Goal: Information Seeking & Learning: Learn about a topic

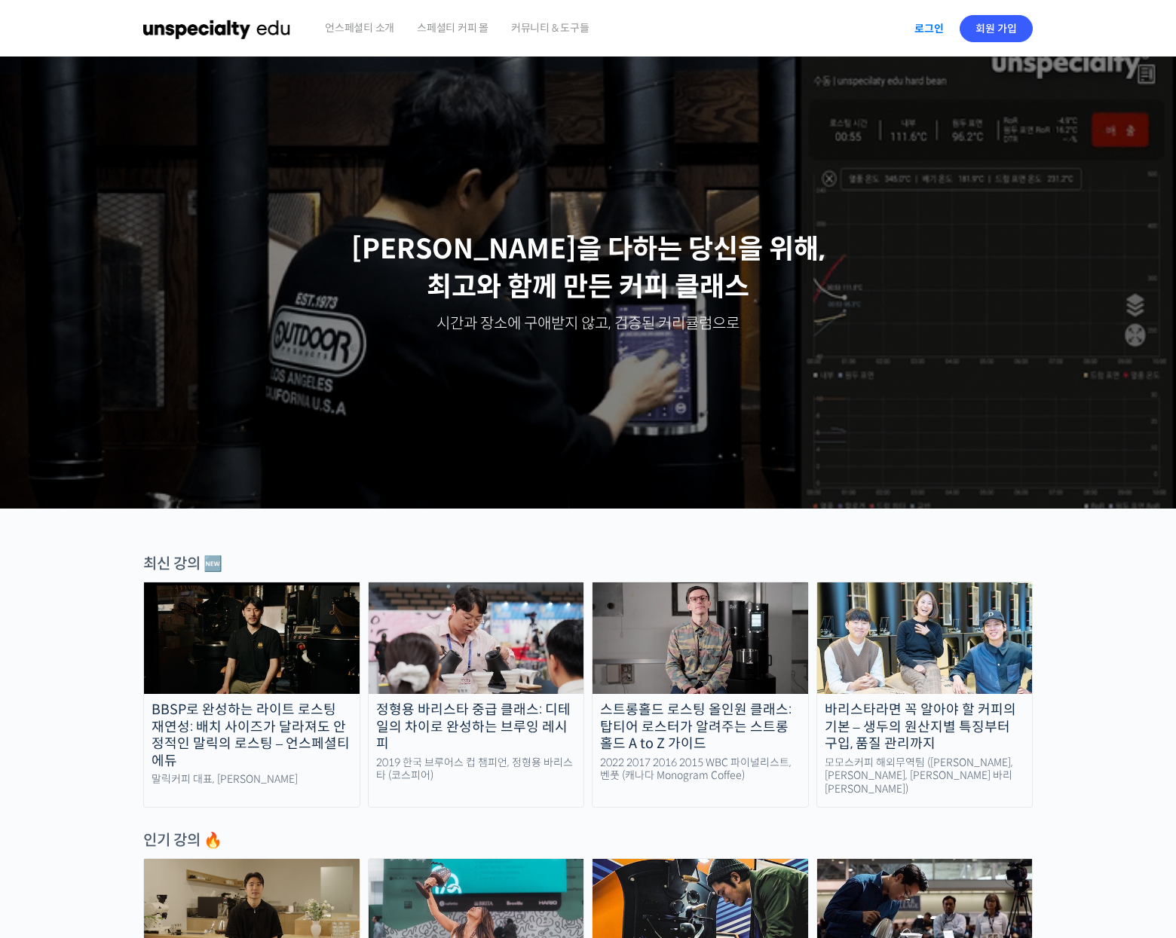
click at [929, 29] on link "로그인" at bounding box center [928, 28] width 47 height 35
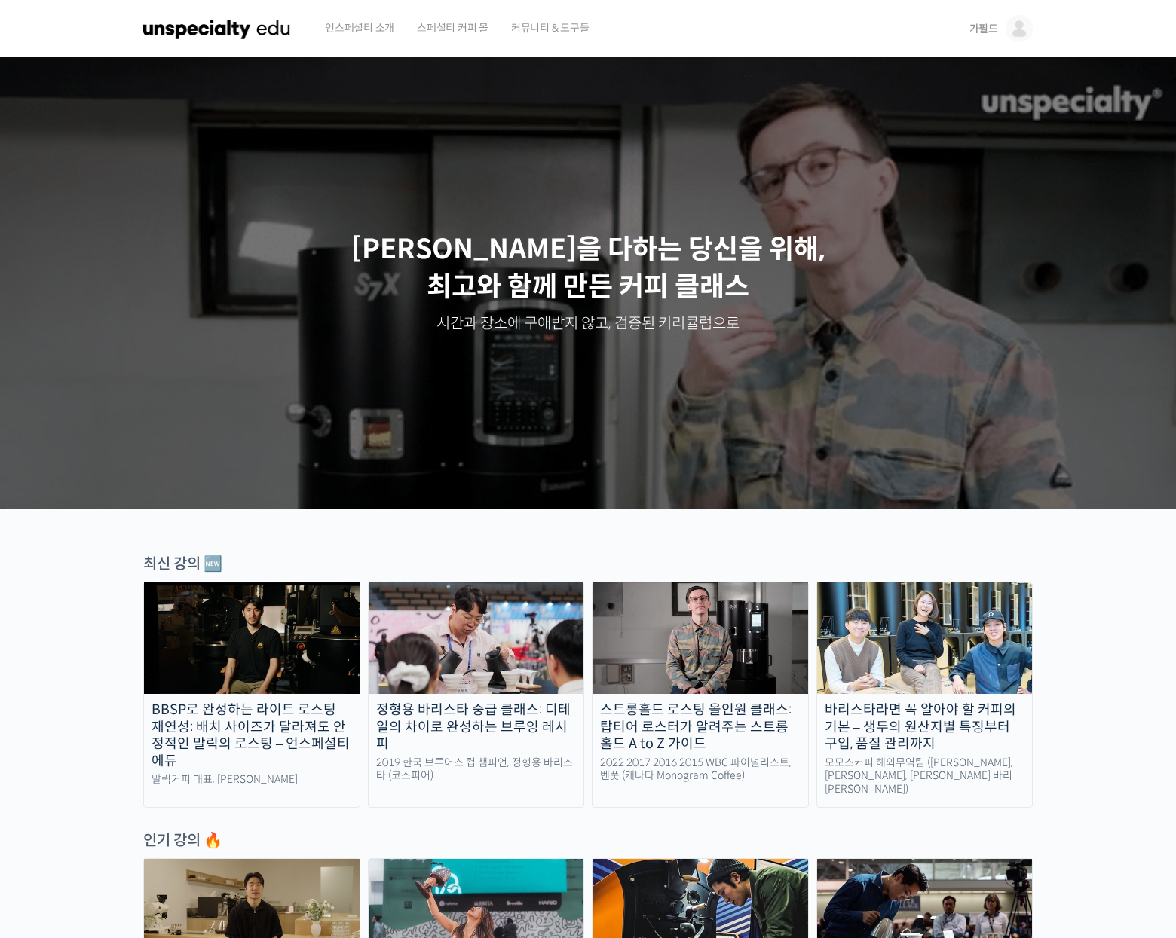
click at [1017, 29] on img at bounding box center [1018, 28] width 27 height 27
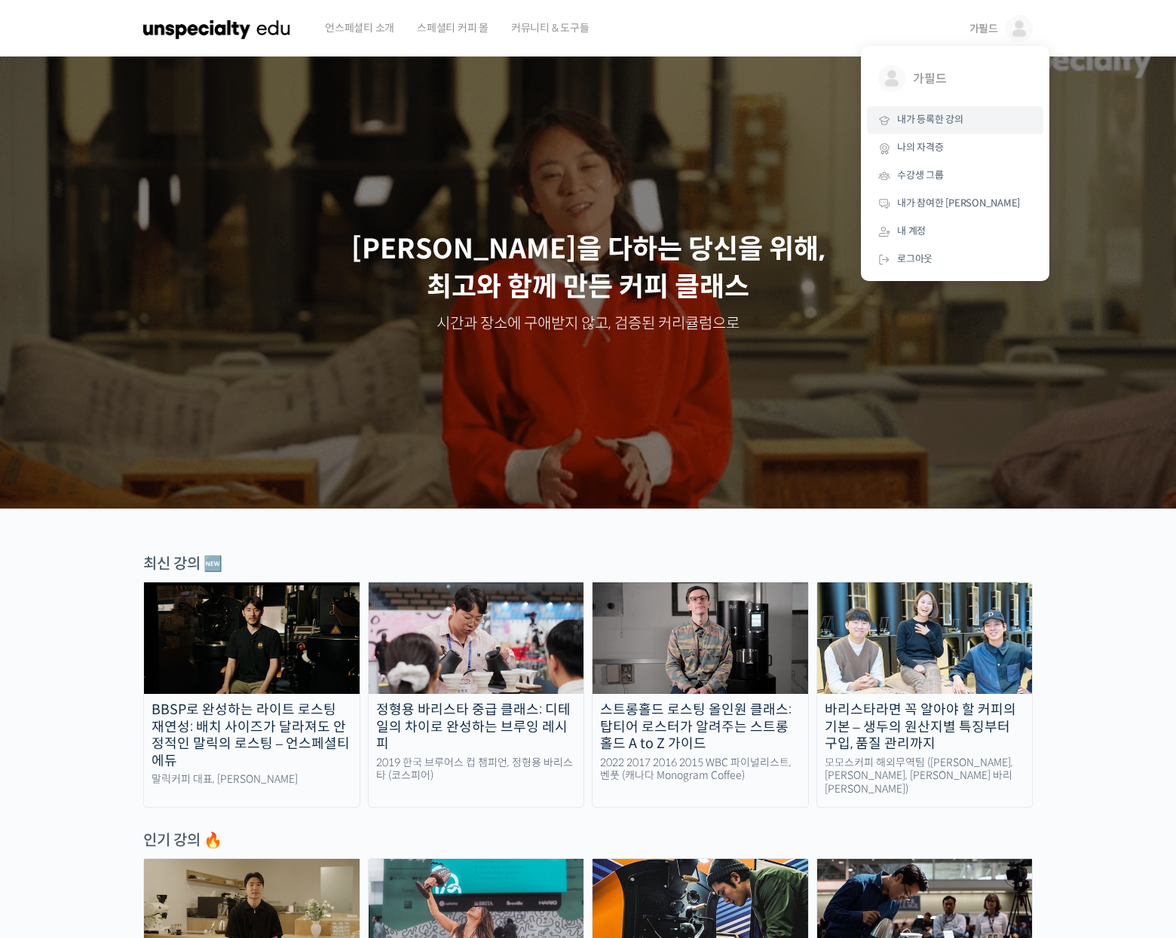
click at [939, 126] on span "내가 등록한 강의" at bounding box center [930, 119] width 66 height 13
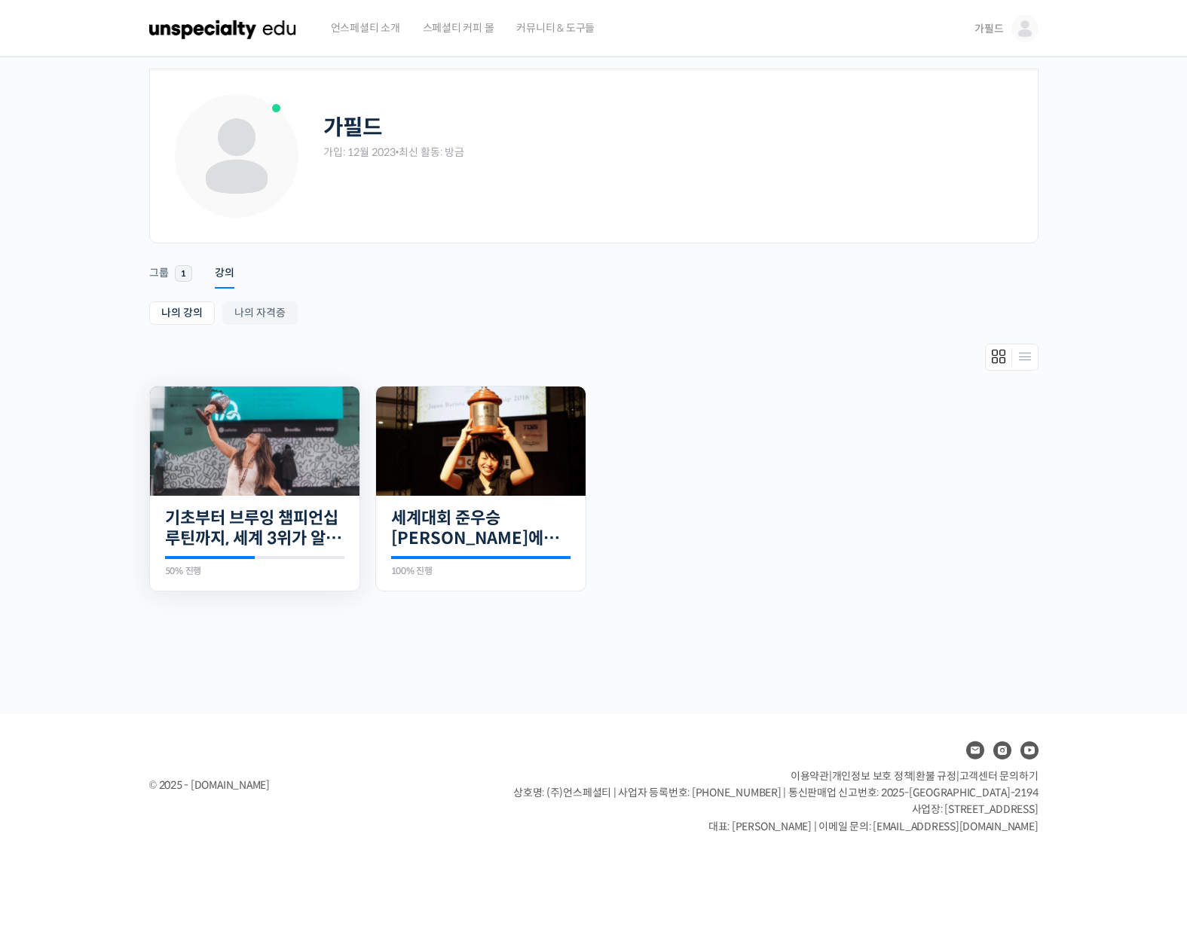
click at [273, 436] on img at bounding box center [255, 441] width 210 height 109
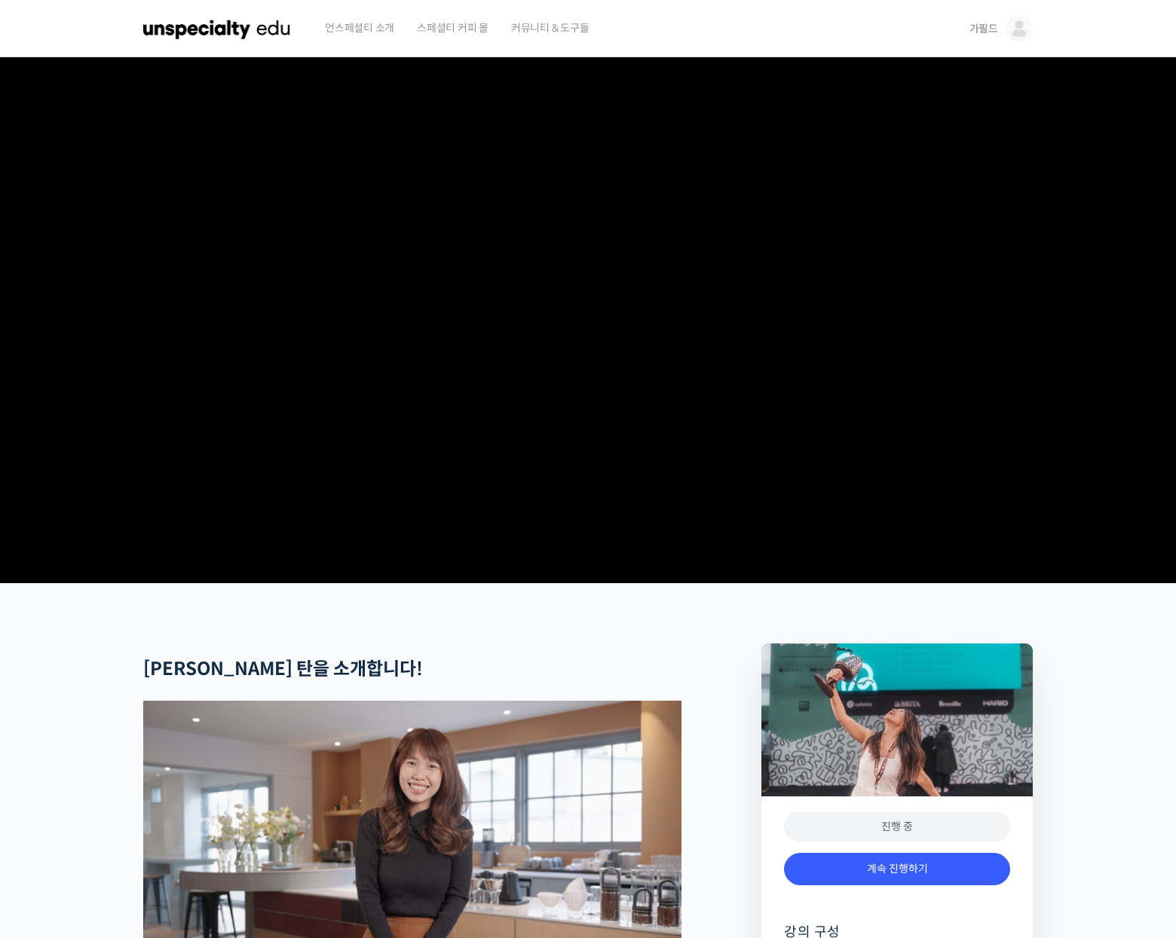
click at [226, 34] on img at bounding box center [217, 28] width 148 height 45
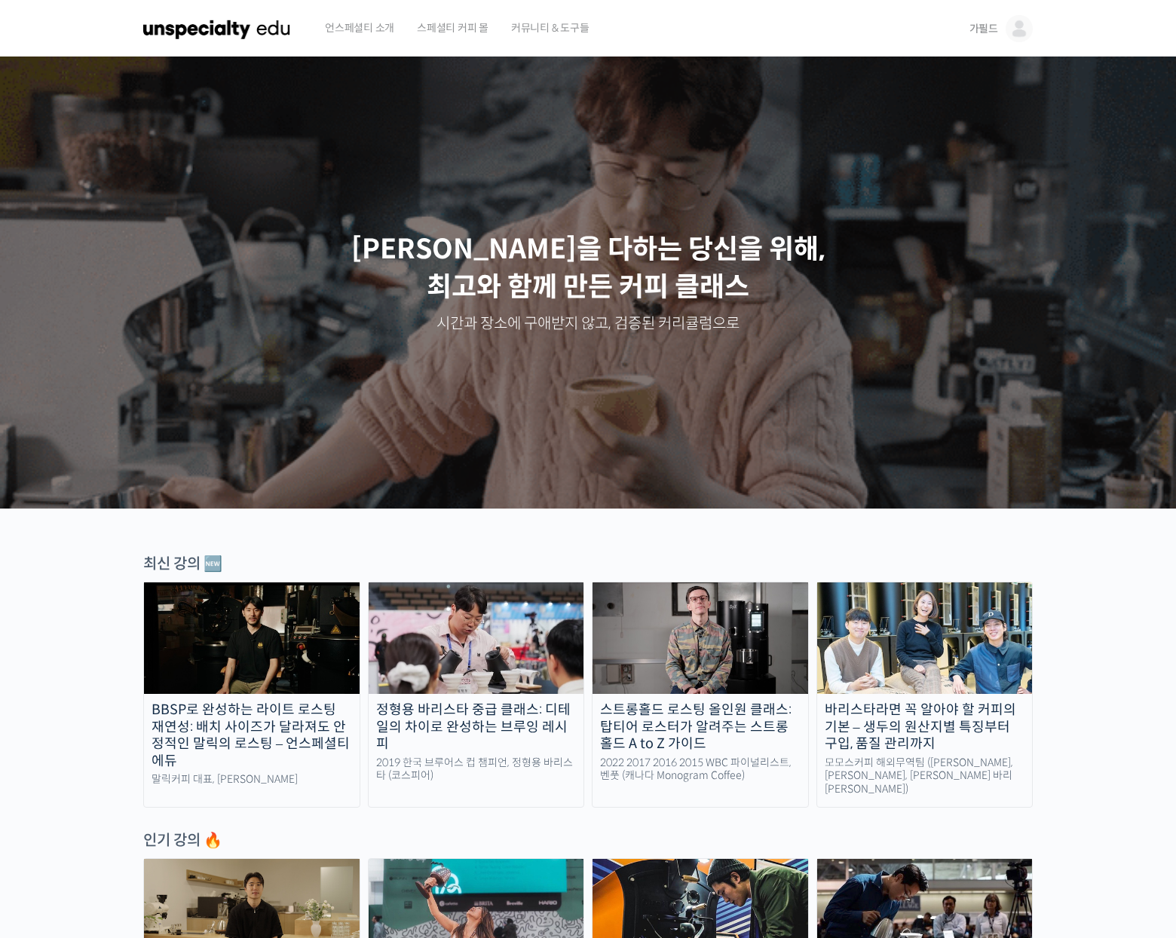
click at [535, 33] on span "커뮤니티 & 도구들" at bounding box center [550, 27] width 78 height 57
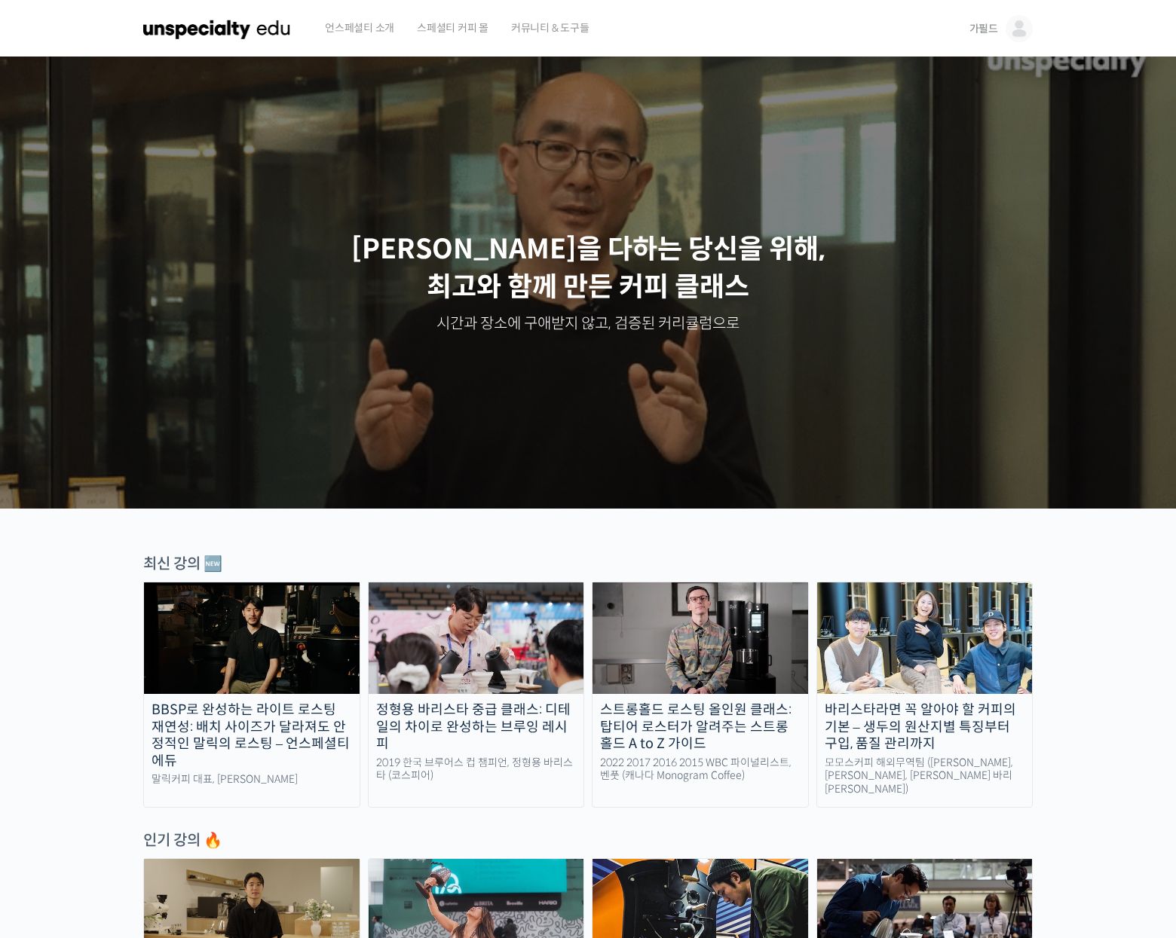
click at [978, 26] on span "가필드" at bounding box center [983, 29] width 29 height 14
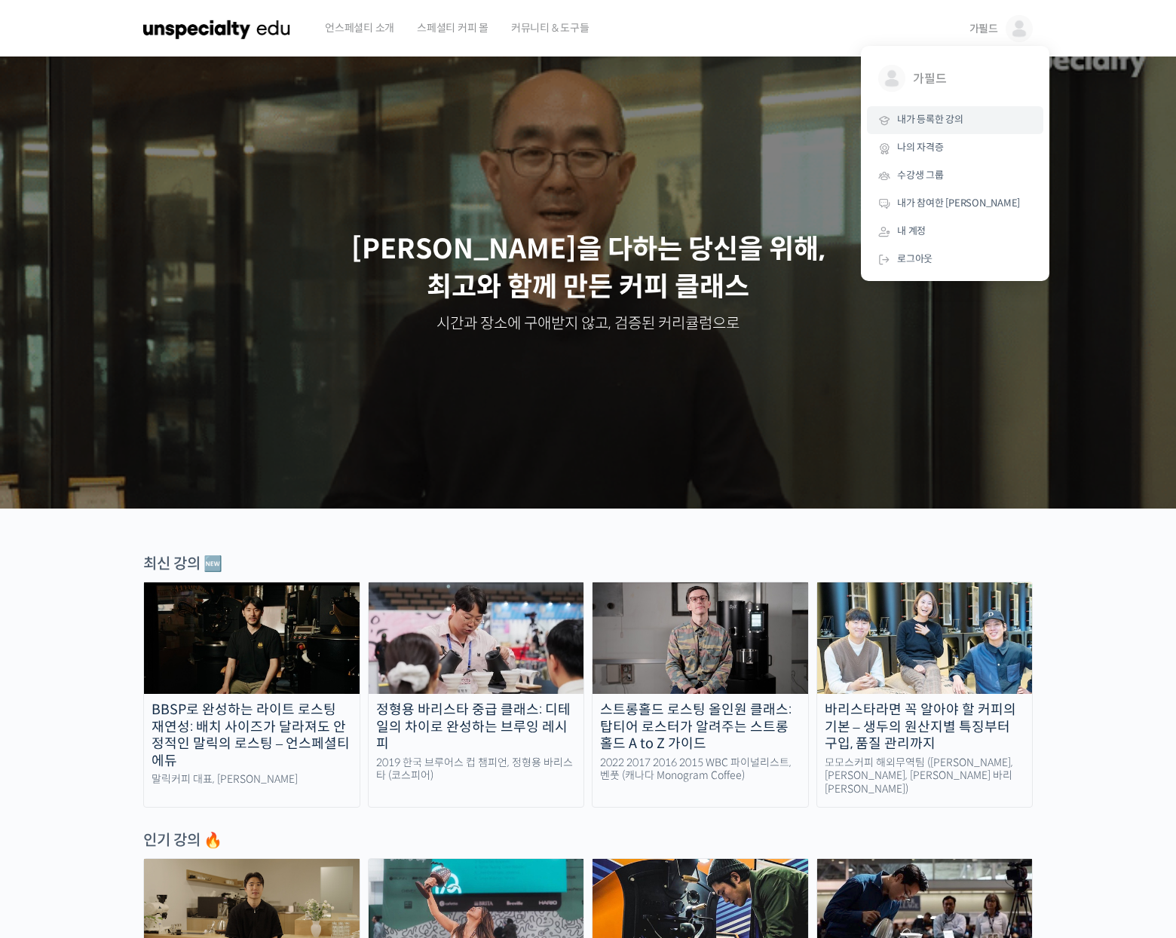
click at [969, 113] on link "내가 등록한 강의" at bounding box center [955, 120] width 176 height 28
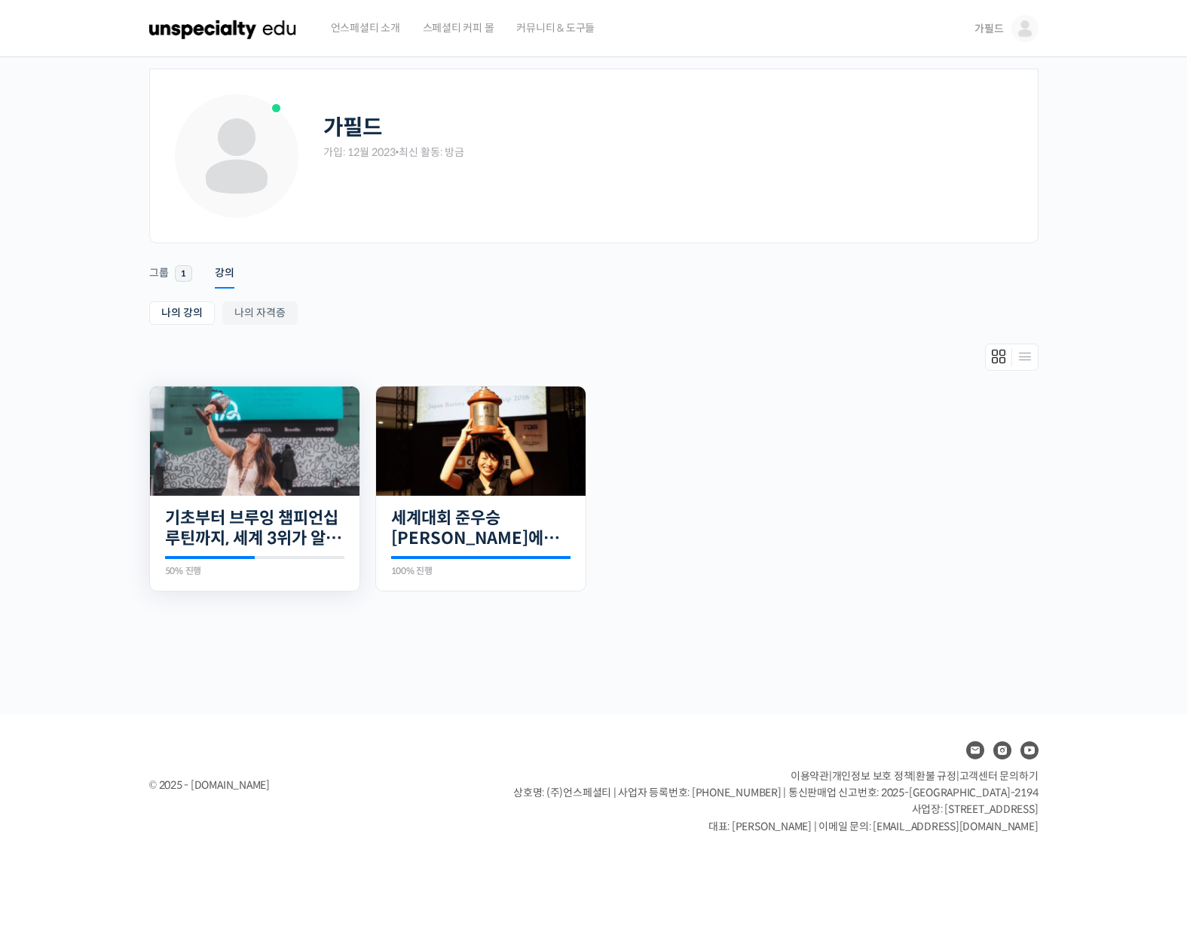
click at [289, 421] on img at bounding box center [255, 441] width 210 height 109
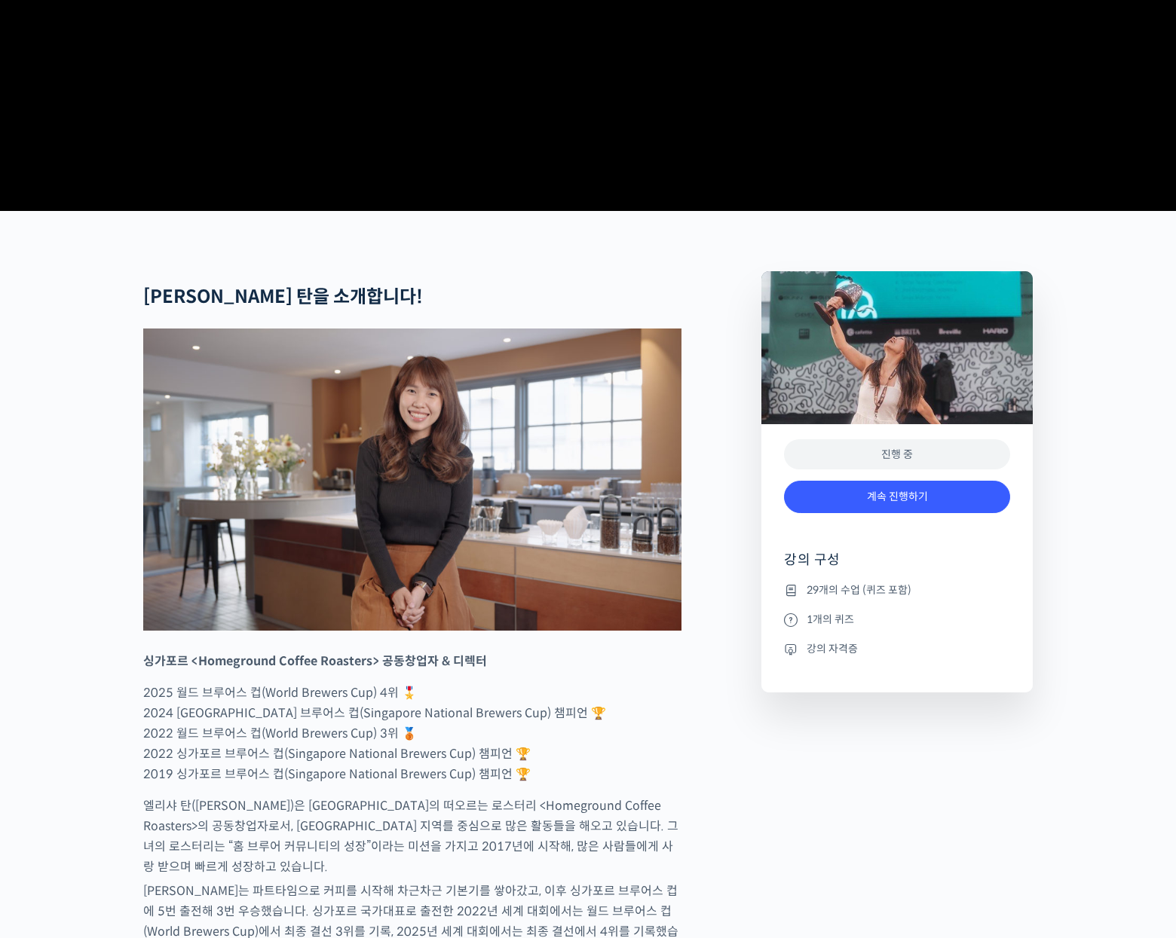
scroll to position [452, 0]
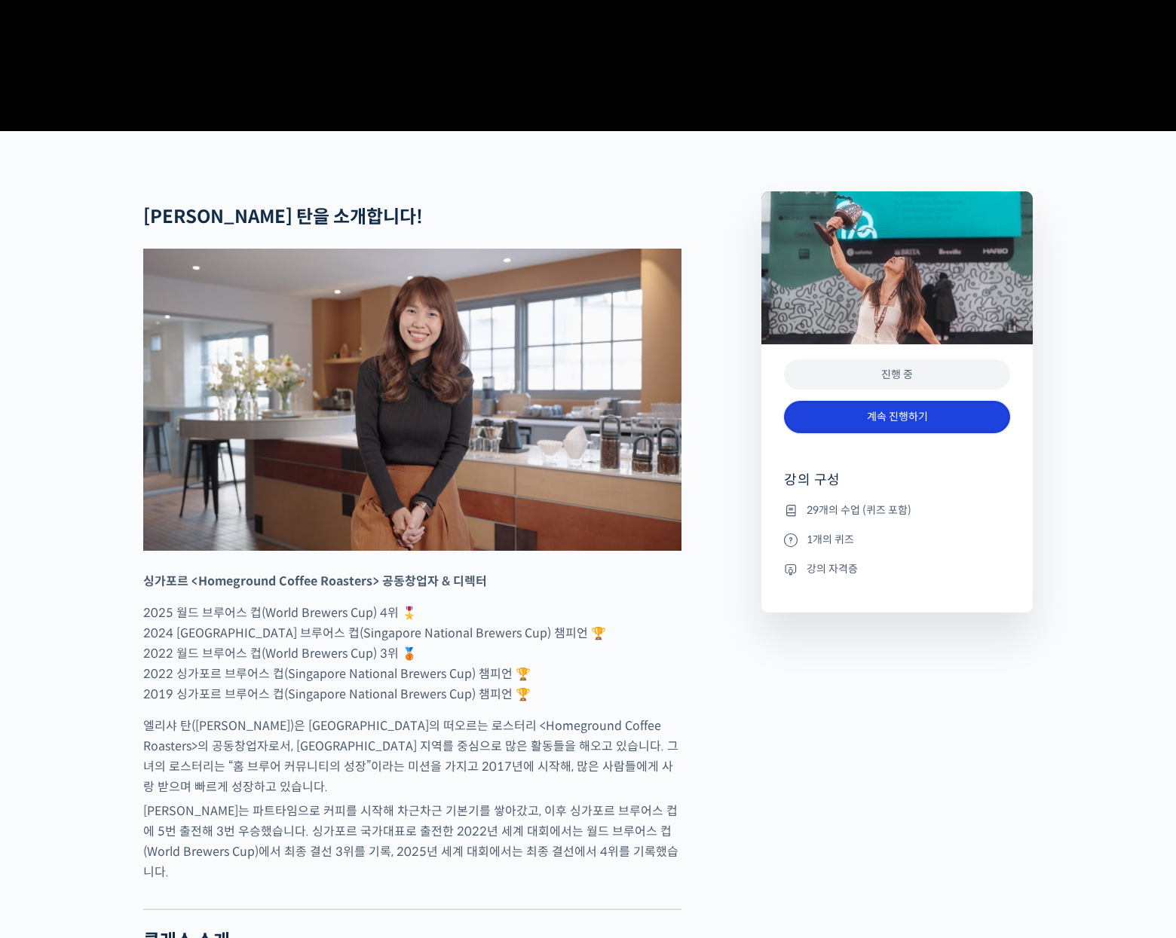
click at [889, 433] on link "계속 진행하기" at bounding box center [897, 417] width 226 height 32
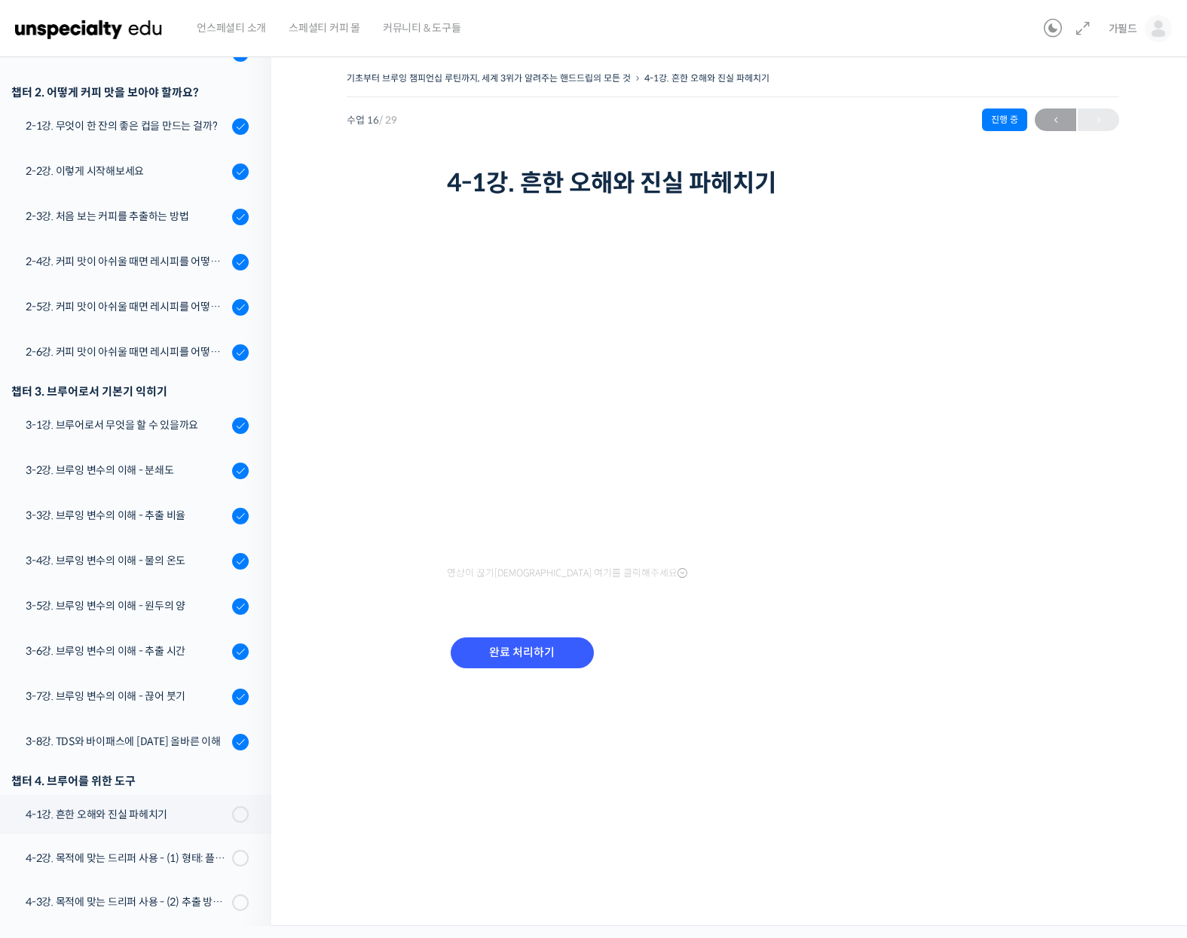
scroll to position [169, 0]
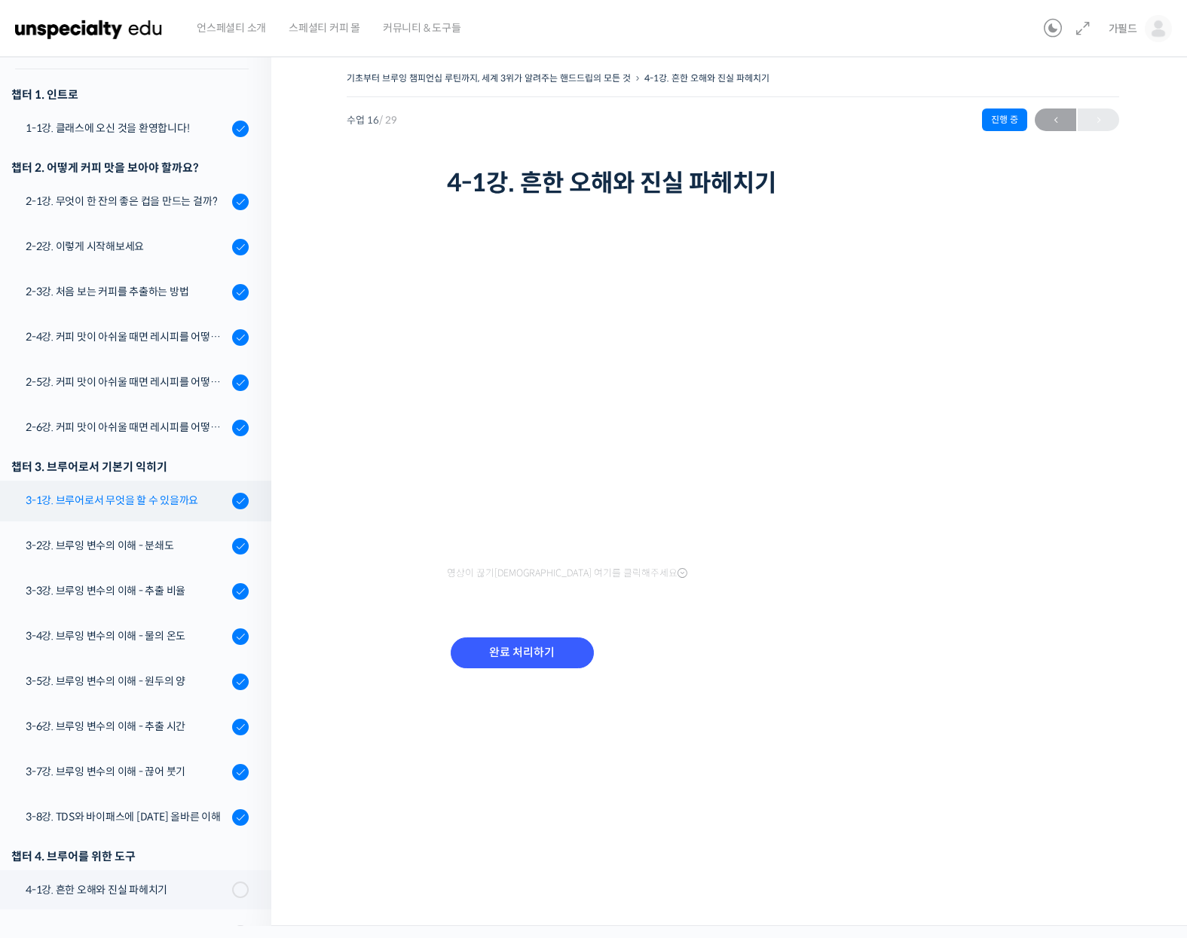
click at [107, 500] on div "3-1강. 브루어로서 무엇을 할 수 있을까요" at bounding box center [127, 500] width 202 height 17
click at [106, 543] on div "3-2강. 브루잉 변수의 이해 - 분쇄도" at bounding box center [127, 545] width 202 height 17
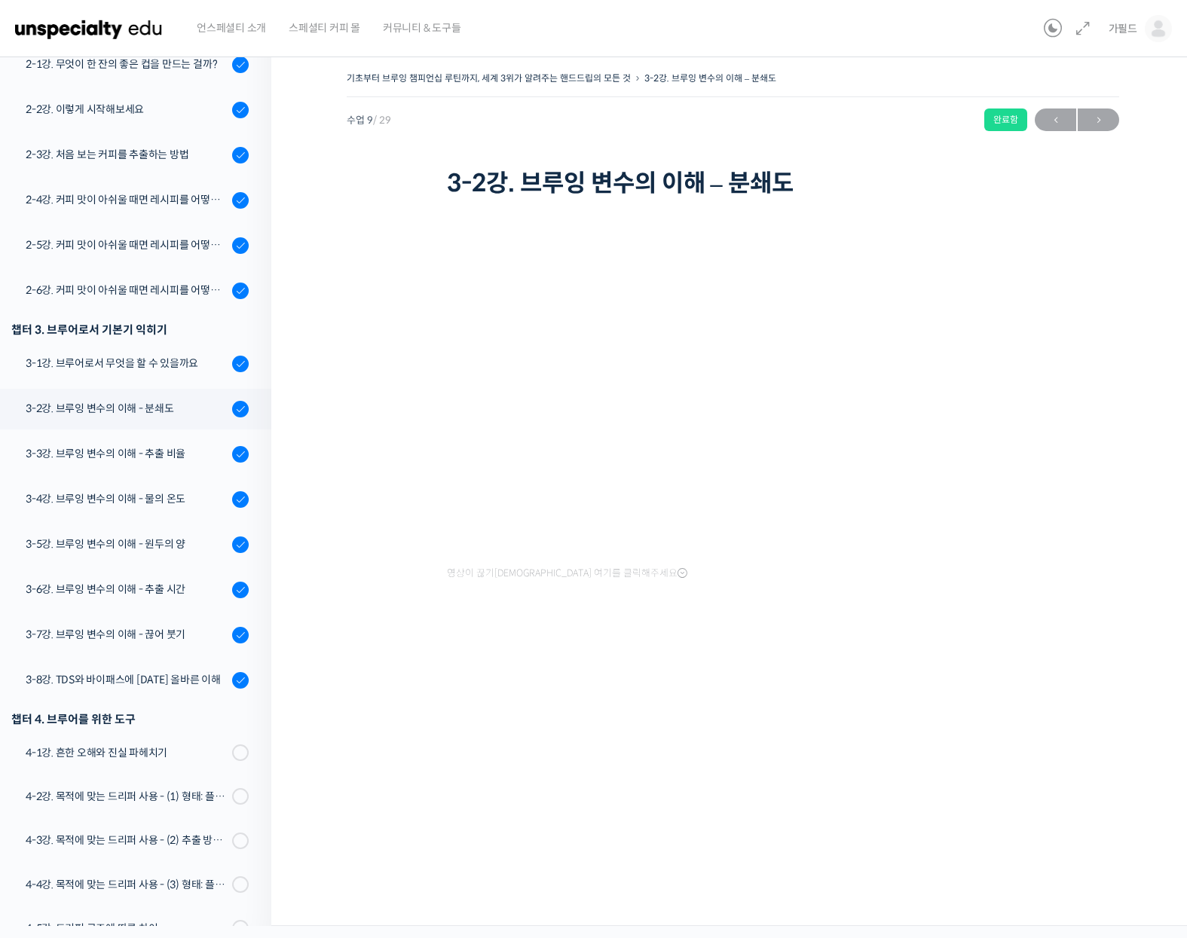
scroll to position [260, 0]
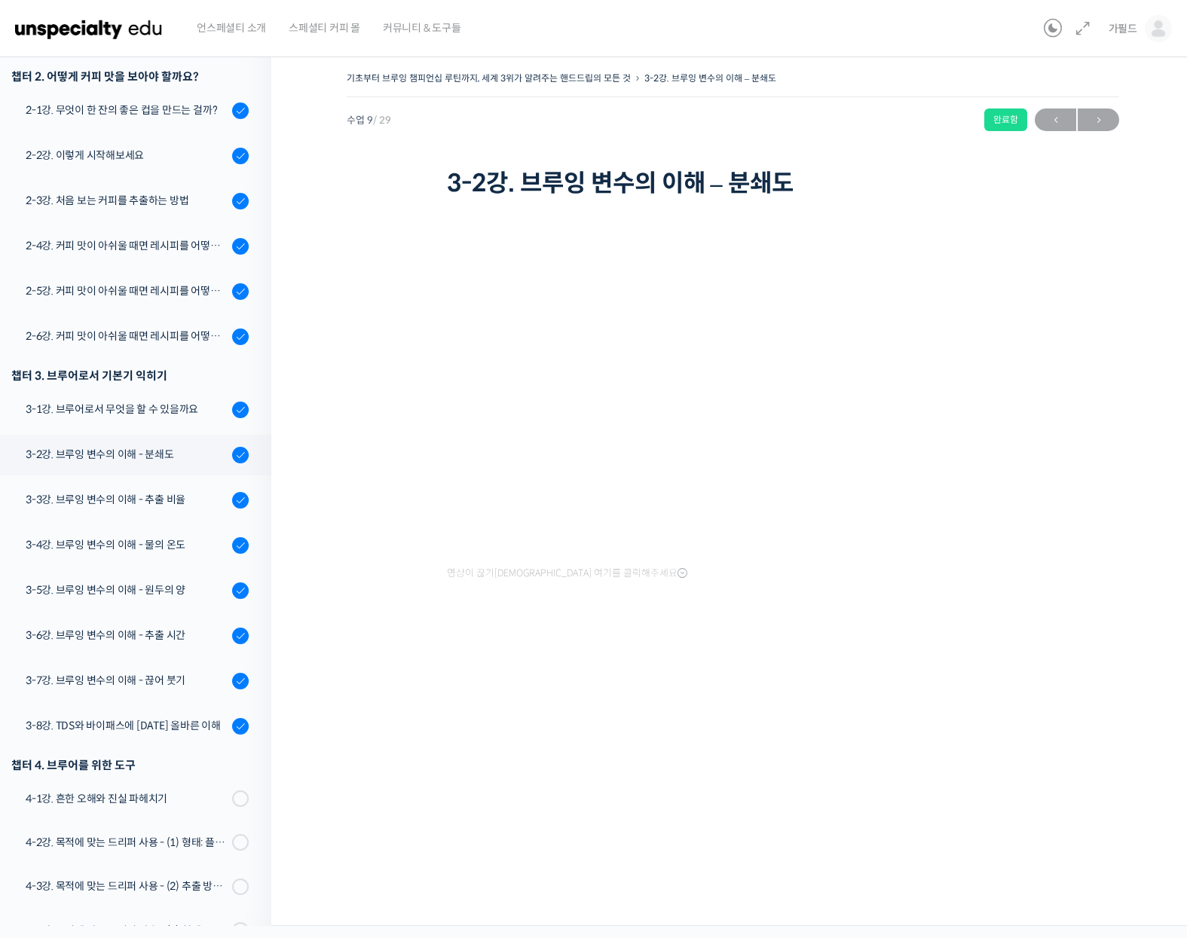
click at [854, 629] on div at bounding box center [733, 638] width 573 height 32
click at [1043, 439] on div "기초부터 브루잉 챔피언십 루틴까지, 세계 3위가 알려주는 핸드드립의 모든 것 3-2강. 브루잉 변수의 이해 – 분쇄도 완료함 수업 9 / 29…" at bounding box center [733, 361] width 773 height 586
click at [432, 681] on div "기초부터 브루잉 챔피언십 루틴까지, 세계 3위가 알려주는 핸드드립의 모든 것 3-2강. 브루잉 변수의 이해 – 분쇄도 완료함 수업 9 / 29…" at bounding box center [733, 376] width 773 height 616
click at [688, 749] on div "기초부터 브루잉 챔피언십 루틴까지, 세계 3위가 알려주는 핸드드립의 모든 것 3-2강. 브루잉 변수의 이해 – 분쇄도 완료함 수업 9 / 29…" at bounding box center [732, 485] width 923 height 881
click at [465, 739] on div "기초부터 브루잉 챔피언십 루틴까지, 세계 3위가 알려주는 핸드드립의 모든 것 3-2강. 브루잉 변수의 이해 – 분쇄도 완료함 수업 9 / 29…" at bounding box center [732, 485] width 923 height 881
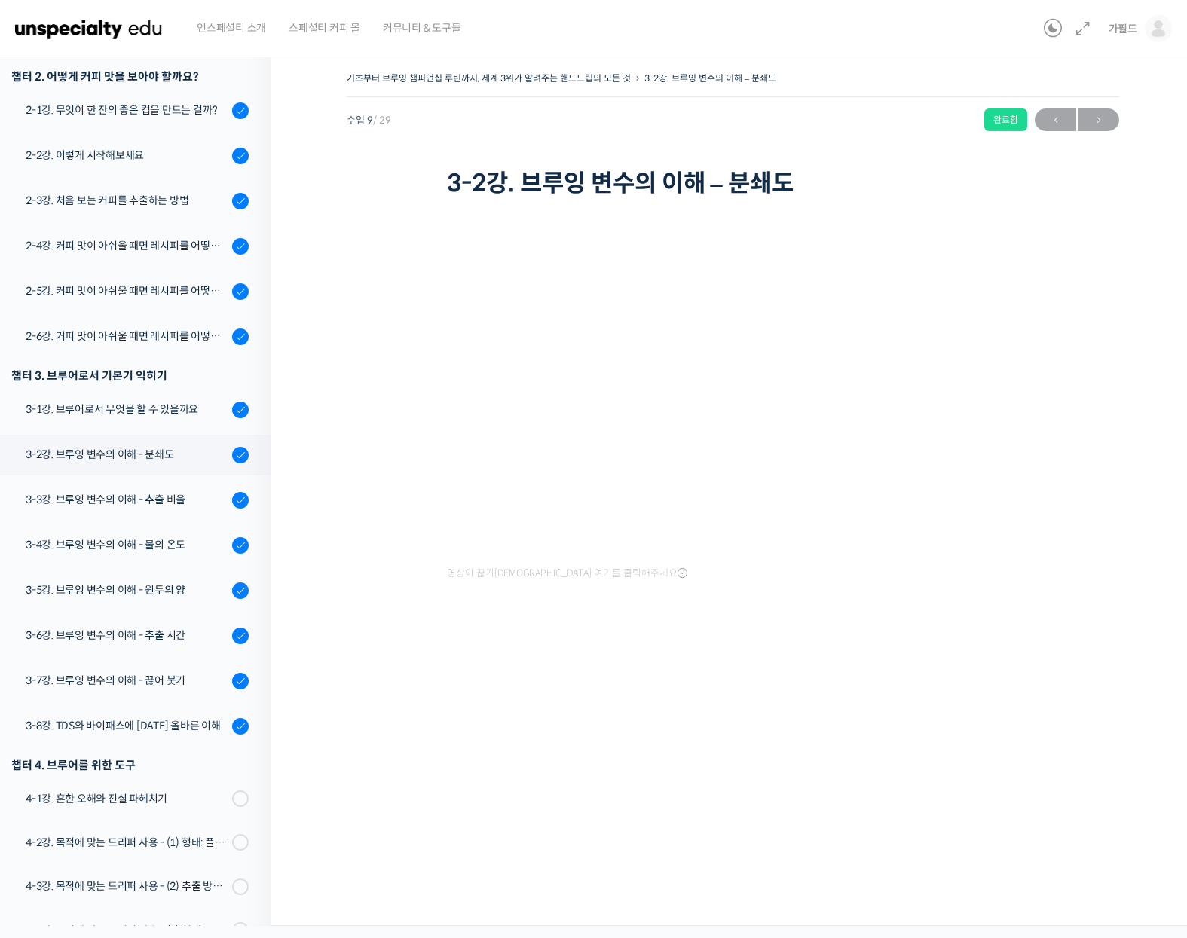
click at [446, 665] on div "기초부터 브루잉 챔피언십 루틴까지, 세계 3위가 알려주는 핸드드립의 모든 것 3-2강. 브루잉 변수의 이해 – 분쇄도 완료함 수업 9 / 29…" at bounding box center [733, 376] width 773 height 616
click at [657, 643] on div at bounding box center [733, 638] width 573 height 32
click at [435, 741] on div "기초부터 브루잉 챔피언십 루틴까지, 세계 3위가 알려주는 핸드드립의 모든 것 3-2강. 브루잉 변수의 이해 – 분쇄도 완료함 수업 9 / 29…" at bounding box center [732, 485] width 923 height 881
click at [619, 707] on div "기초부터 브루잉 챔피언십 루틴까지, 세계 3위가 알려주는 핸드드립의 모든 것 3-2강. 브루잉 변수의 이해 – 분쇄도 완료함 수업 9 / 29…" at bounding box center [732, 485] width 923 height 881
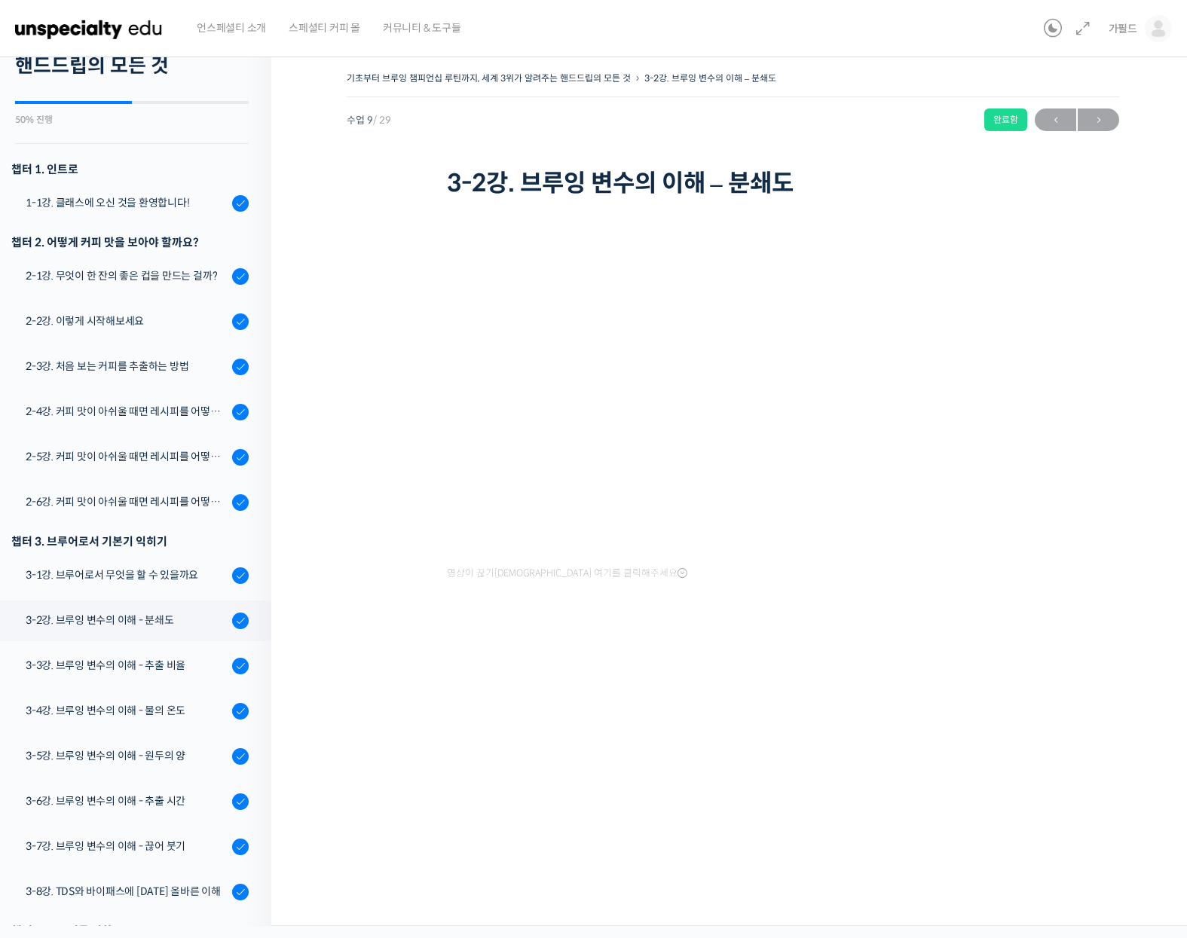
scroll to position [0, 0]
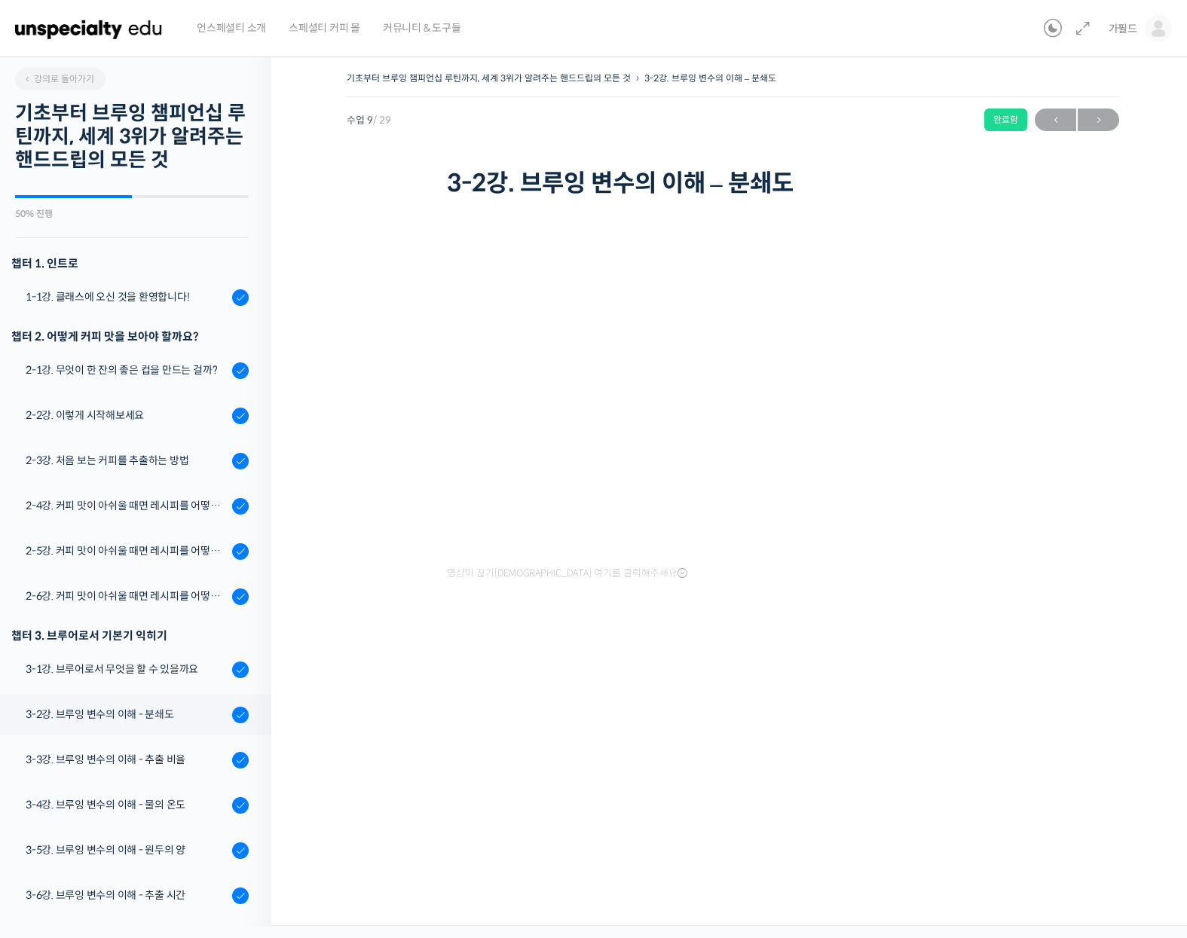
click at [99, 139] on h2 "기초부터 브루잉 챔피언십 루틴까지, 세계 3위가 알려주는 핸드드립의 모든 것" at bounding box center [132, 137] width 234 height 71
click at [73, 82] on span "강의로 돌아가기" at bounding box center [59, 78] width 72 height 11
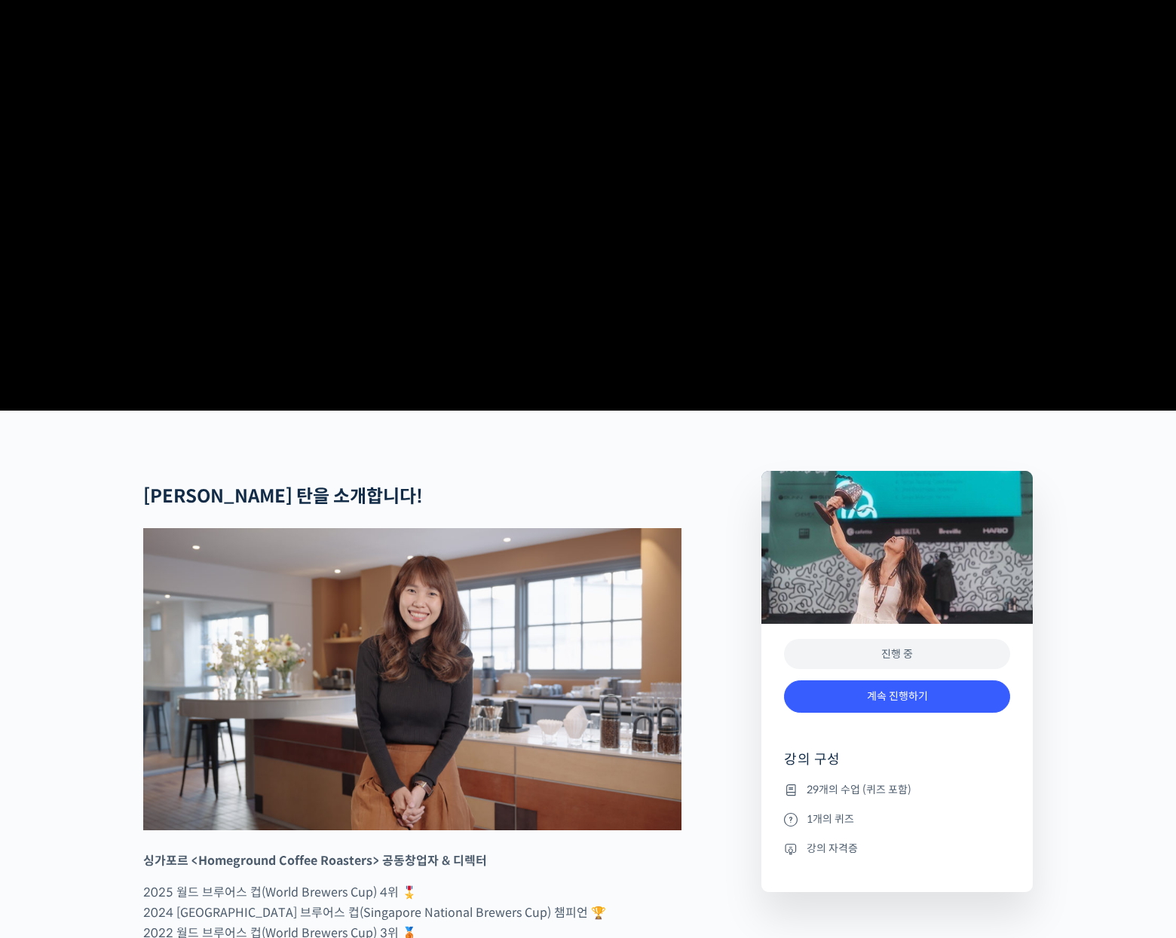
scroll to position [301, 0]
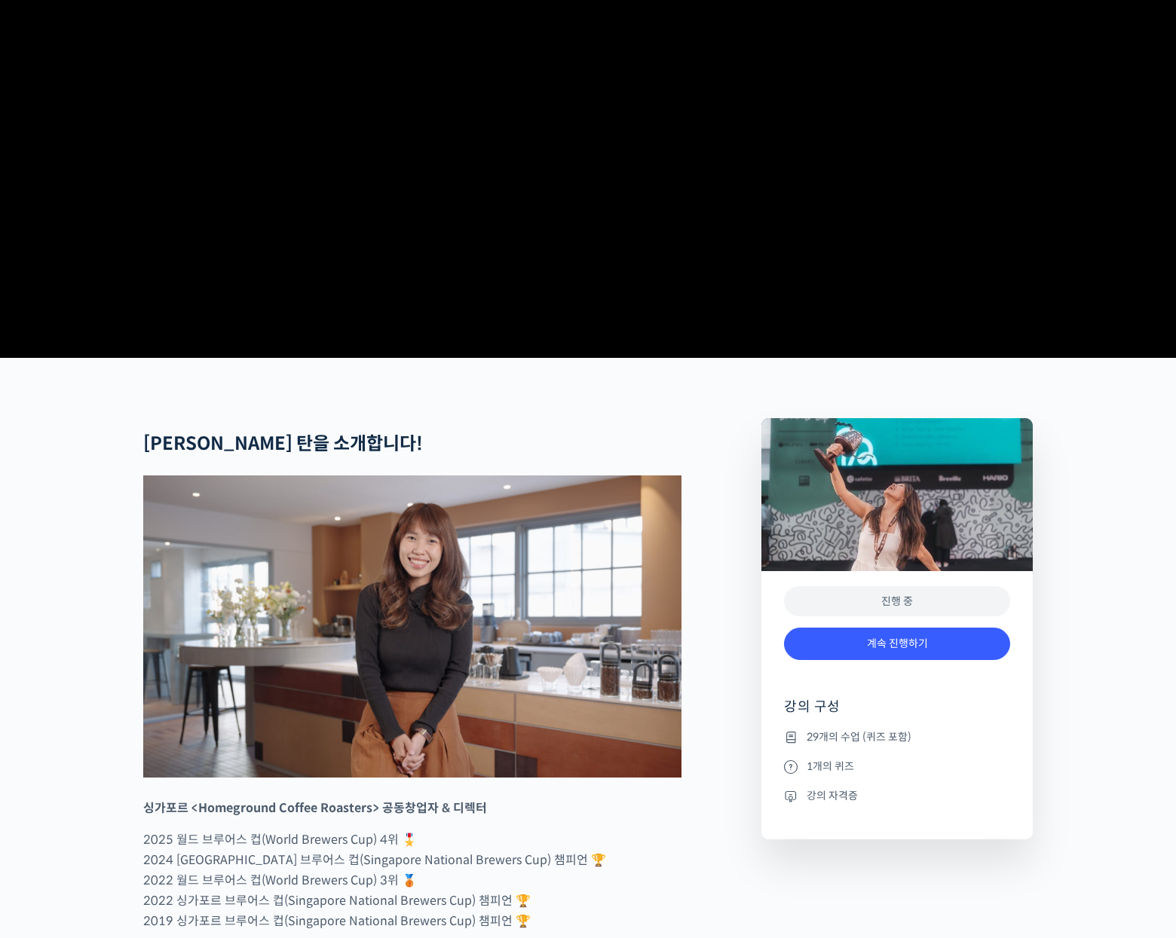
scroll to position [226, 0]
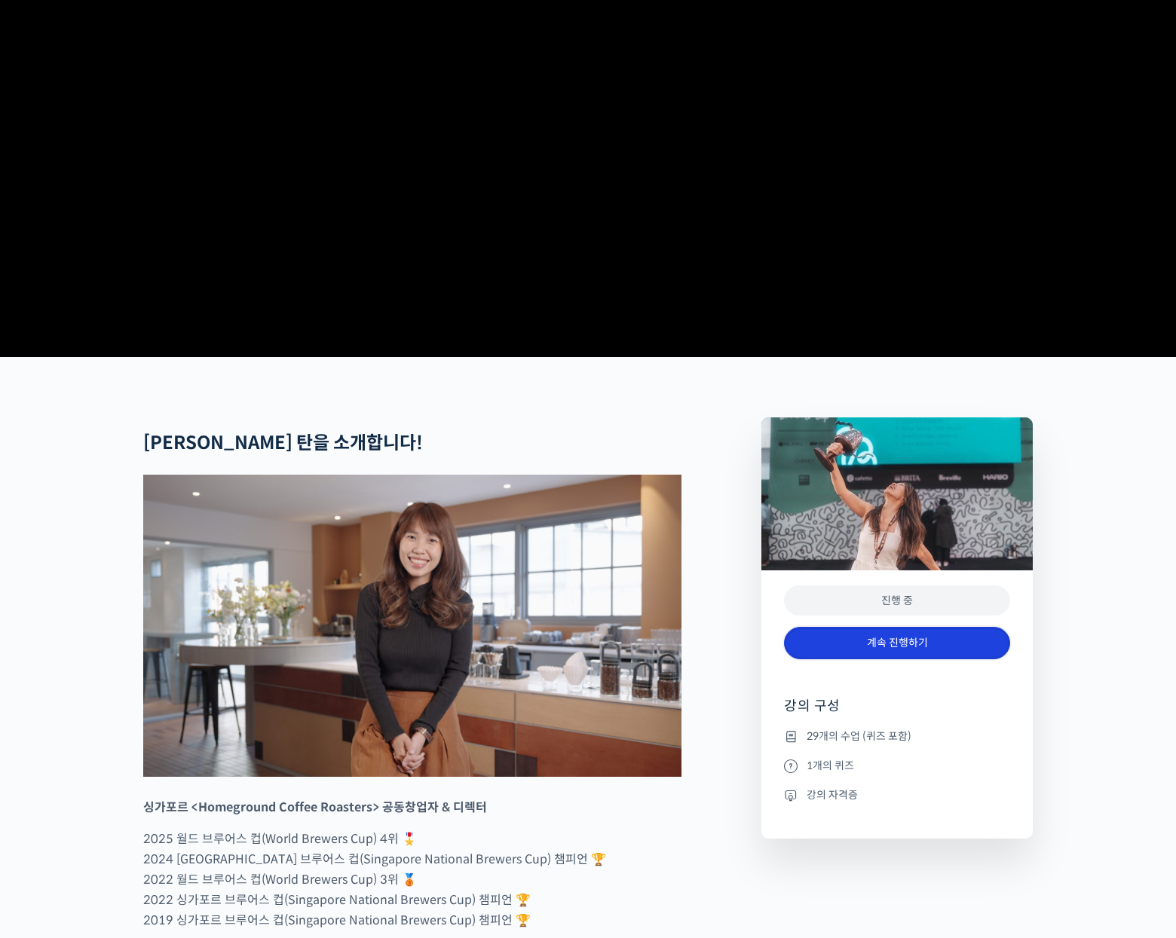
click at [882, 660] on link "계속 진행하기" at bounding box center [897, 643] width 226 height 32
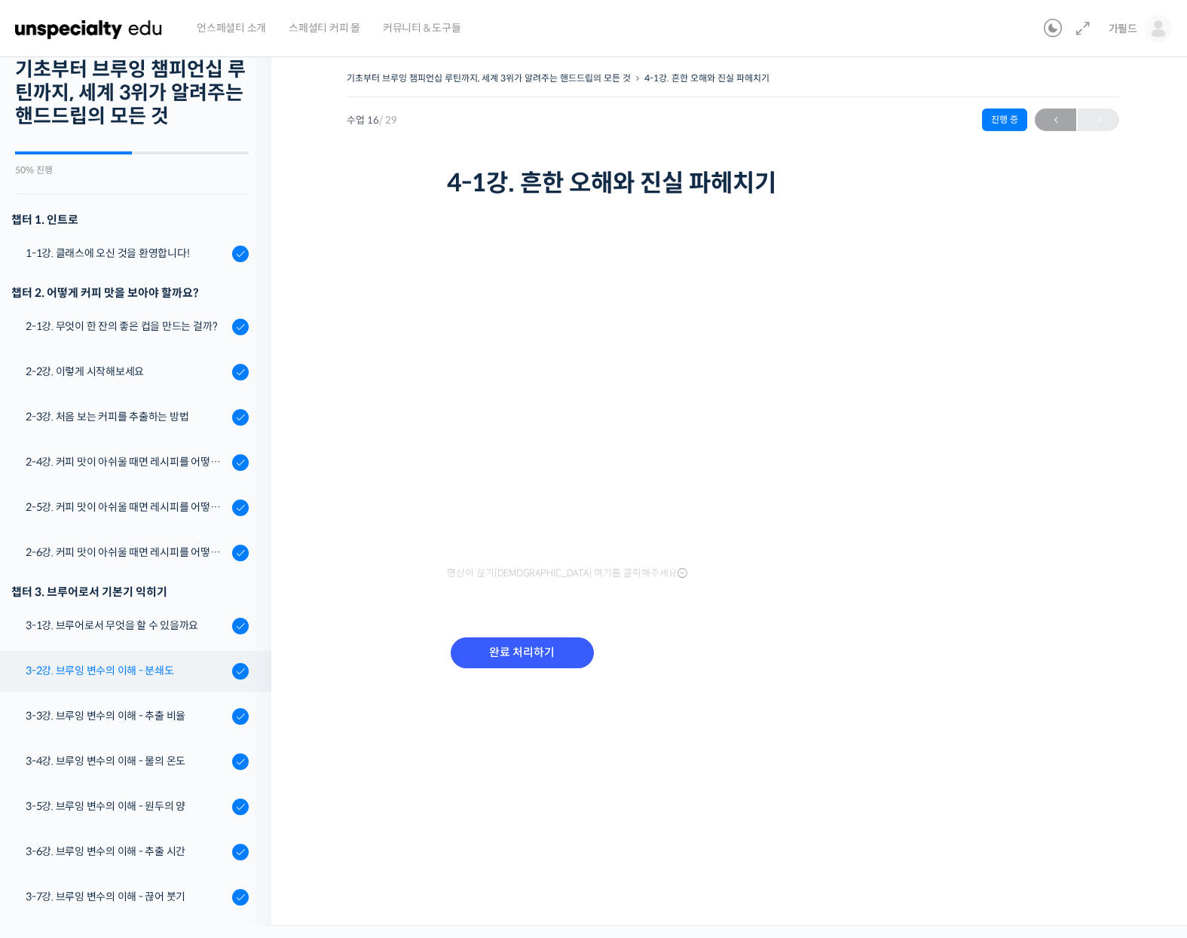
scroll to position [301, 0]
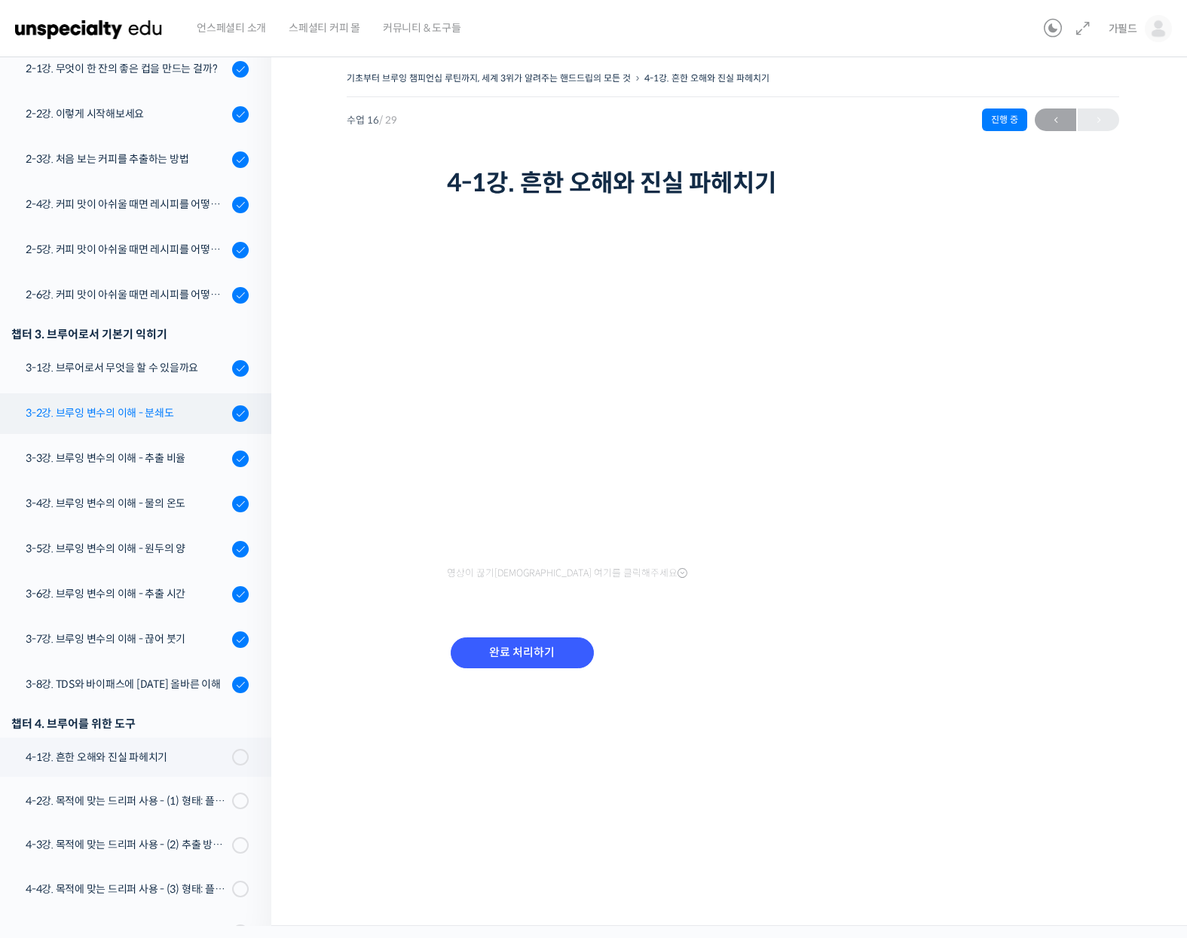
click at [142, 407] on div "3-2강. 브루잉 변수의 이해 - 분쇄도" at bounding box center [127, 413] width 202 height 17
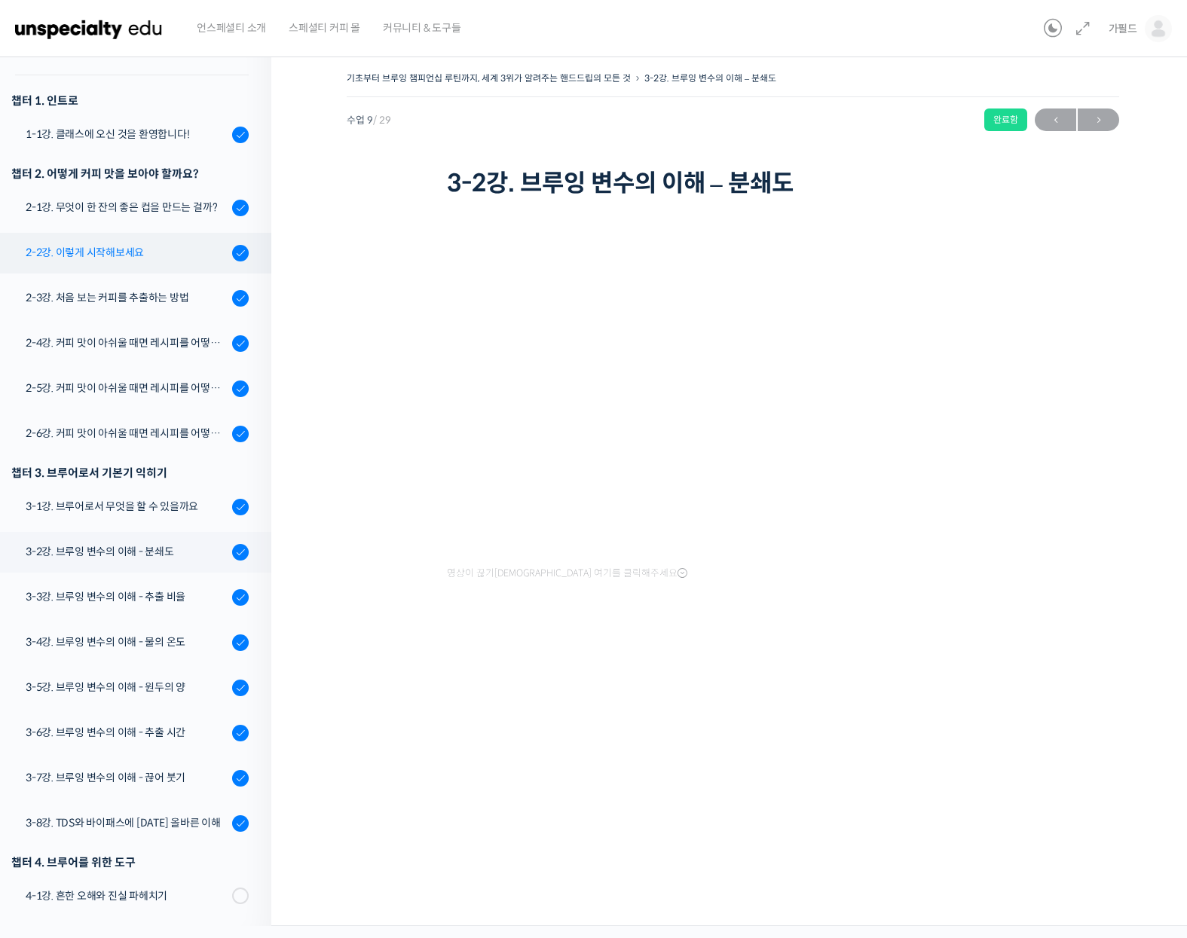
scroll to position [336, 0]
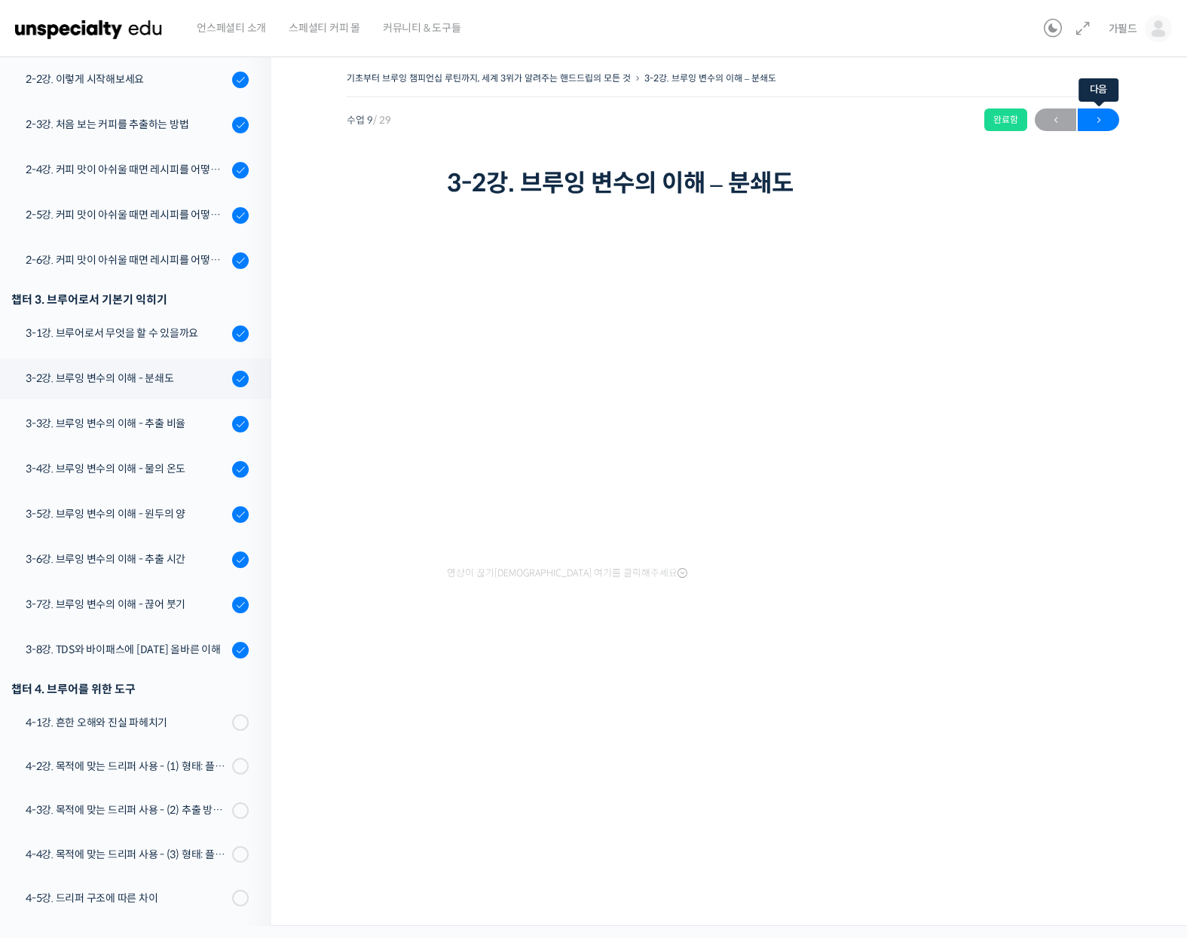
click at [1098, 115] on span "→" at bounding box center [1098, 120] width 41 height 20
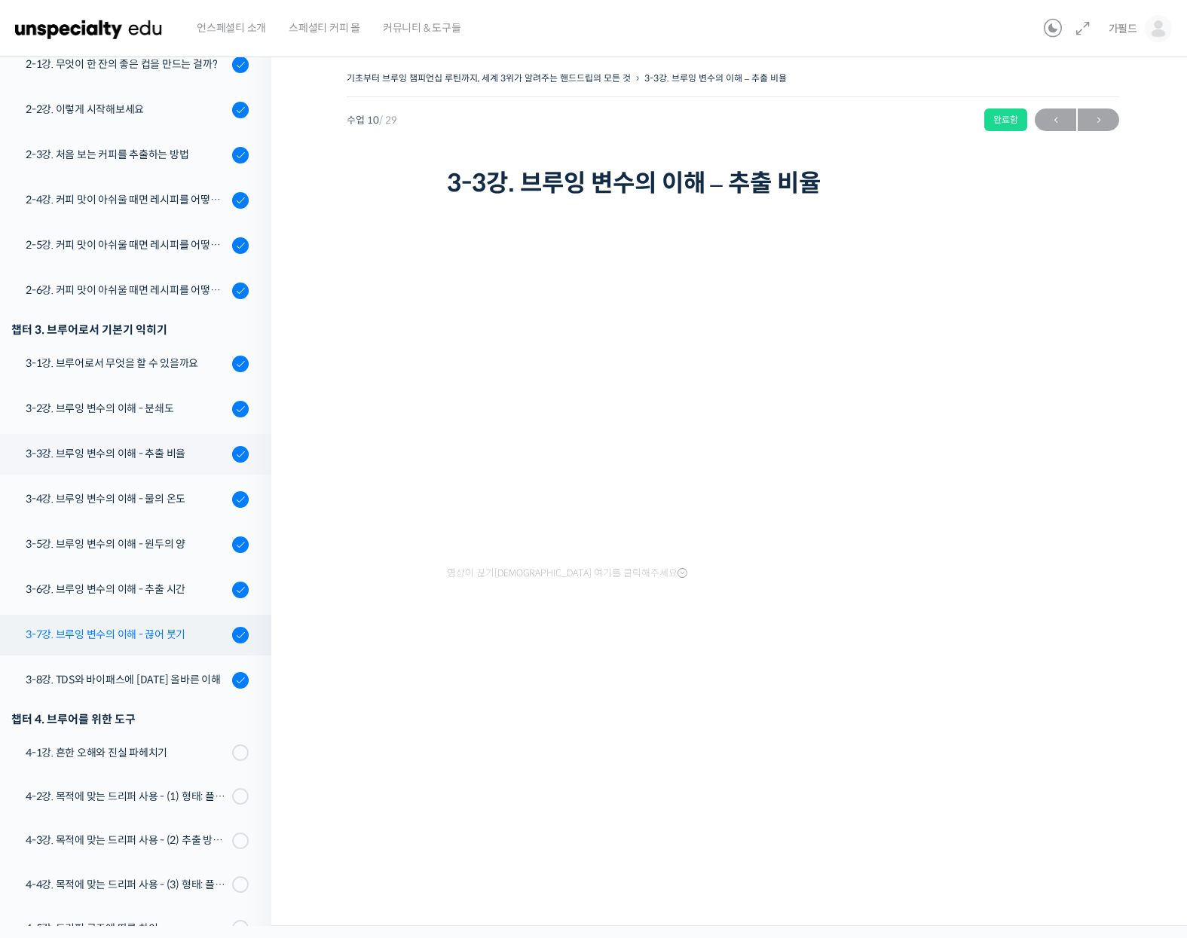
scroll to position [231, 0]
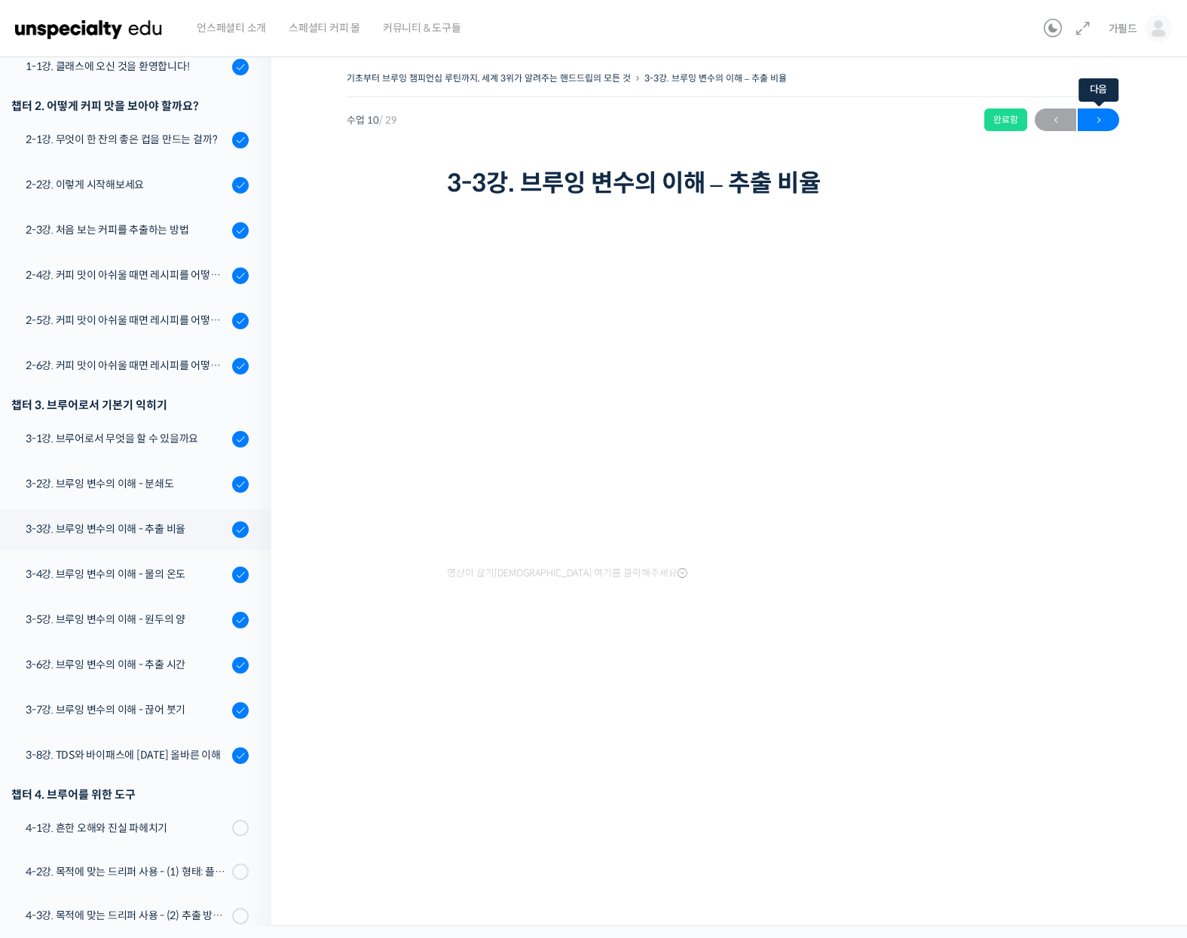
click at [1094, 124] on span "→" at bounding box center [1098, 120] width 41 height 20
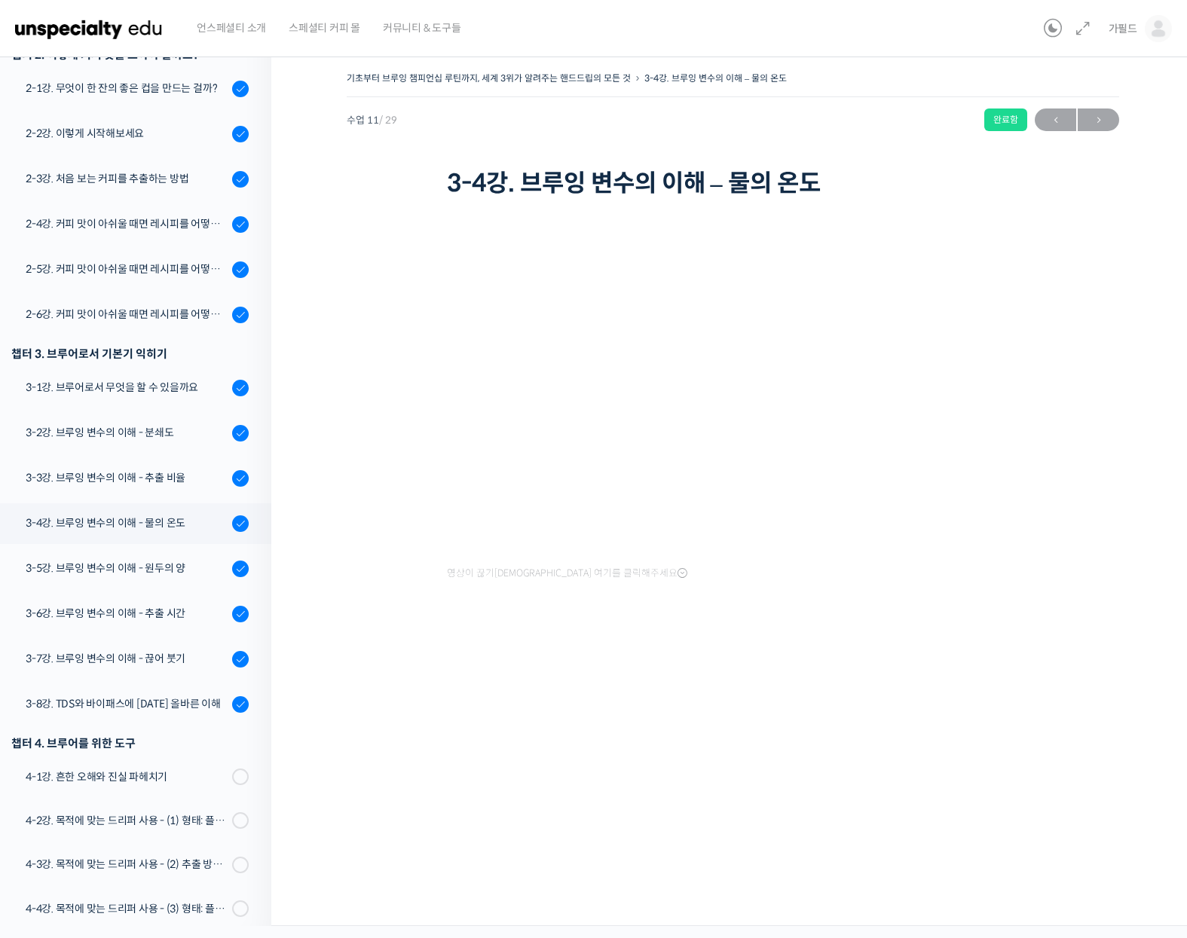
scroll to position [276, 0]
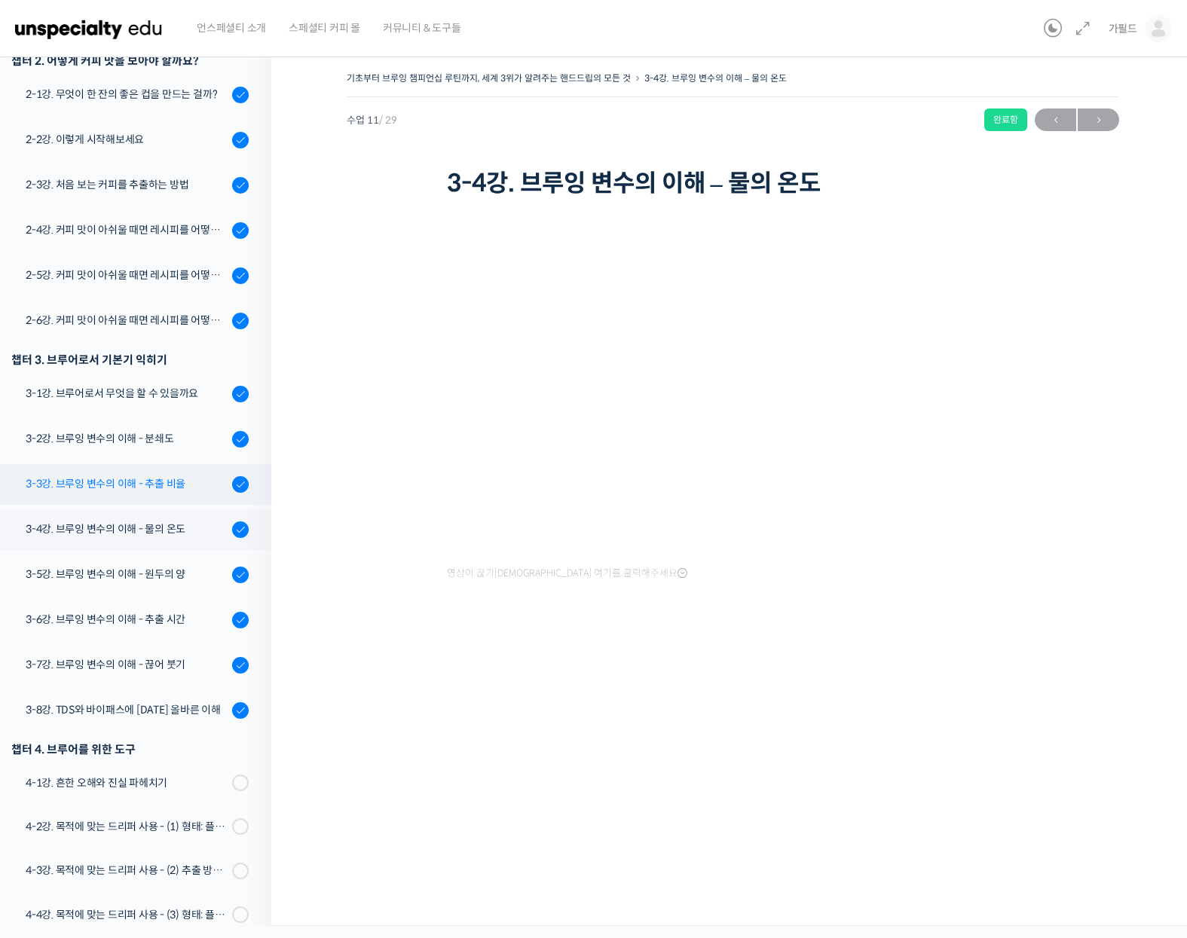
click at [49, 466] on link "3-3강. 브루잉 변수의 이해 - 추출 비율" at bounding box center [131, 484] width 279 height 41
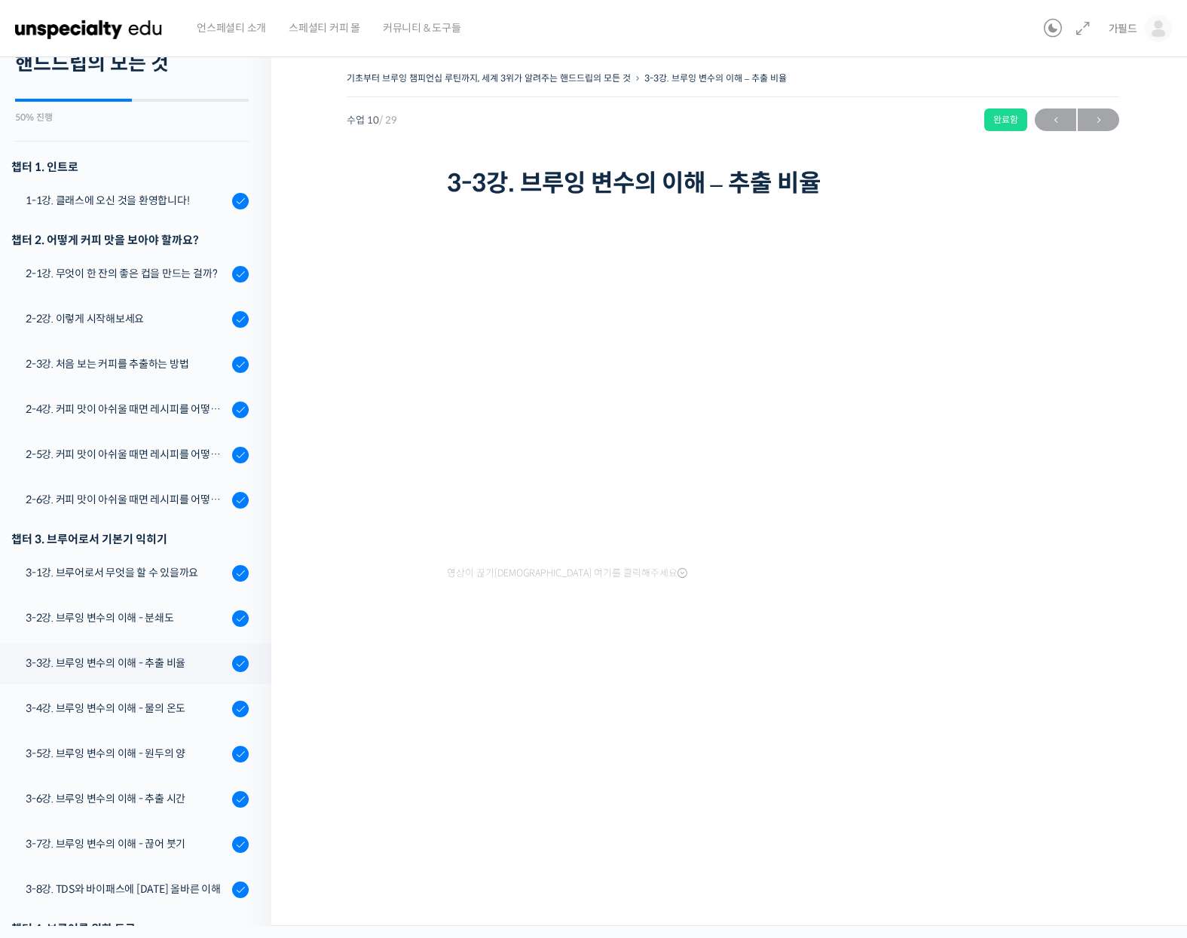
scroll to position [80, 0]
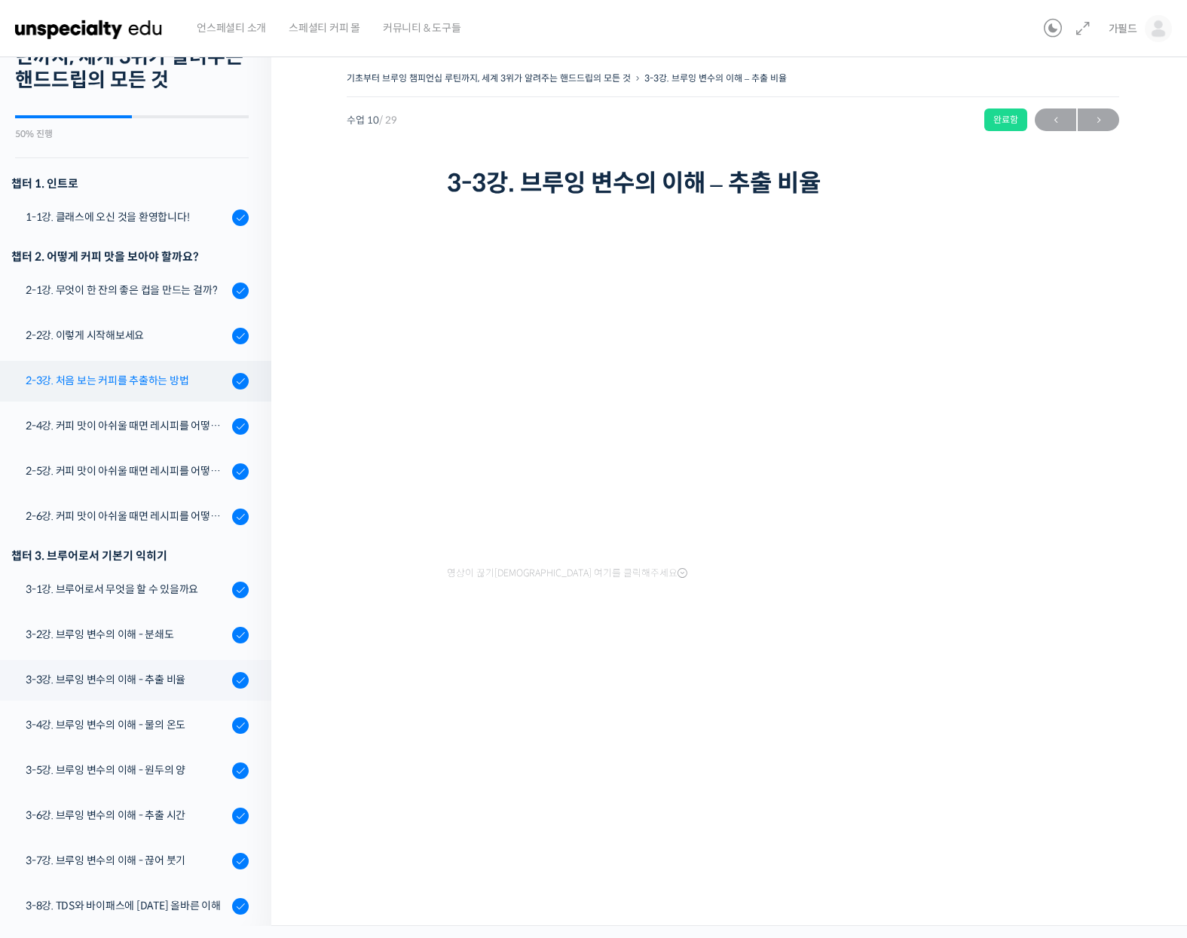
click at [128, 382] on div "2-3강. 처음 보는 커피를 추출하는 방법" at bounding box center [127, 380] width 202 height 17
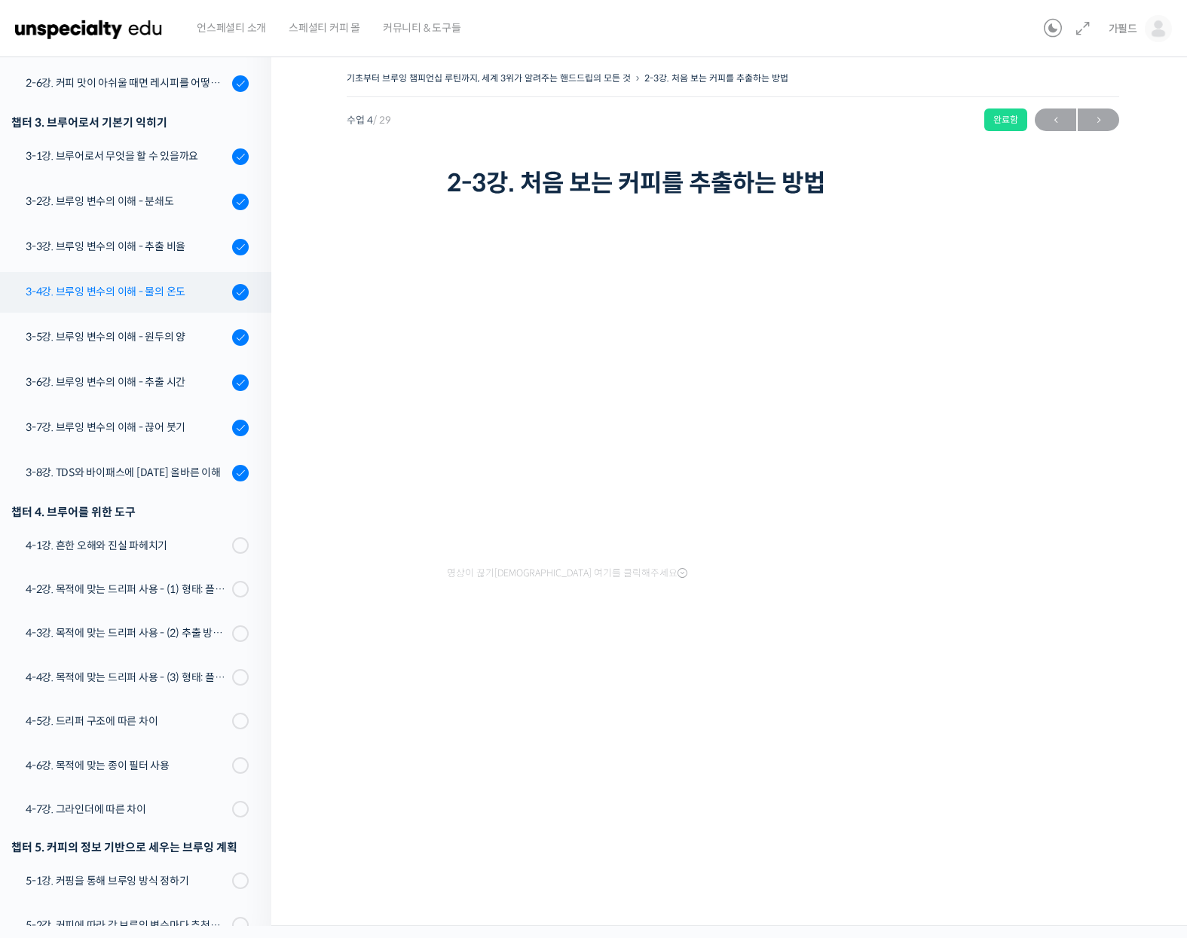
scroll to position [459, 0]
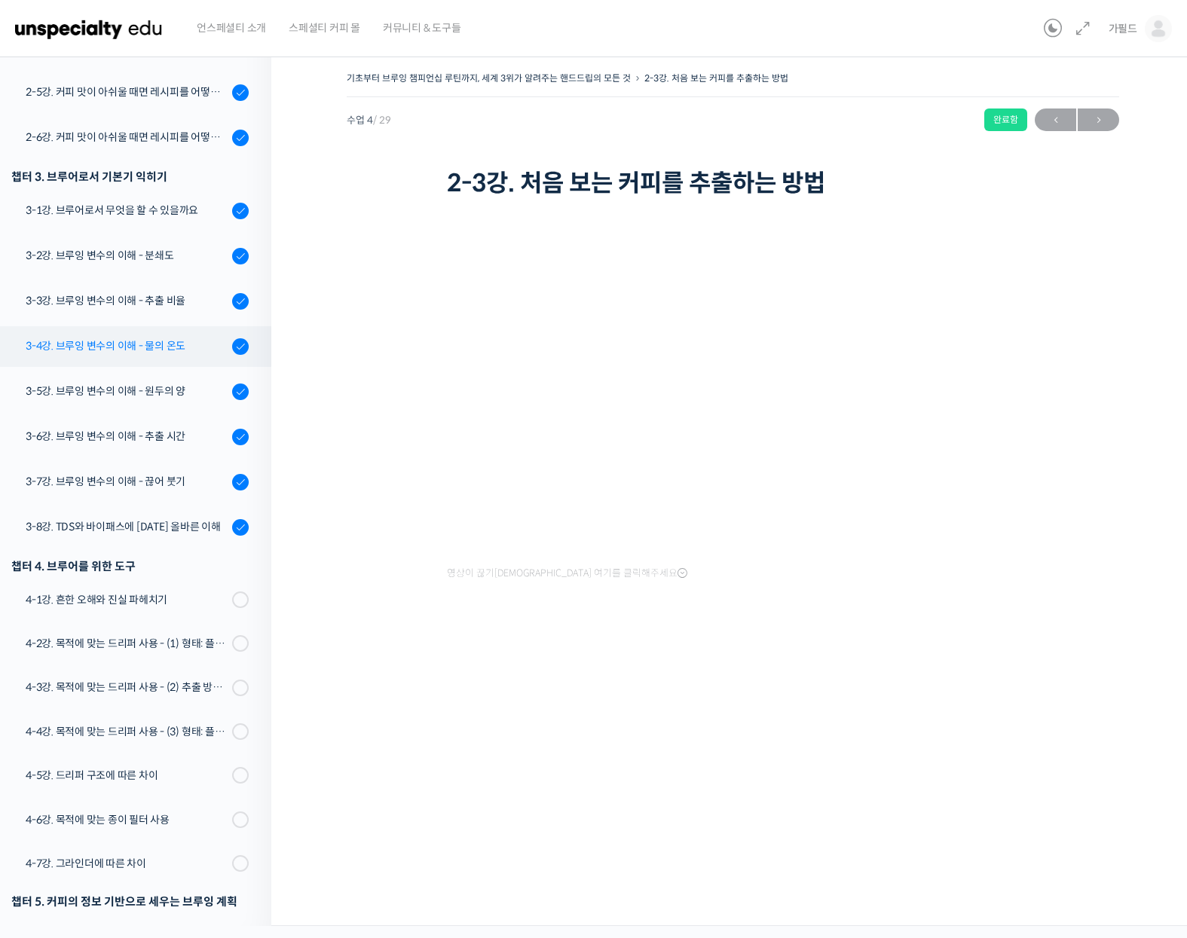
click at [124, 357] on link "3-4강. 브루잉 변수의 이해 - 물의 온도" at bounding box center [131, 346] width 279 height 41
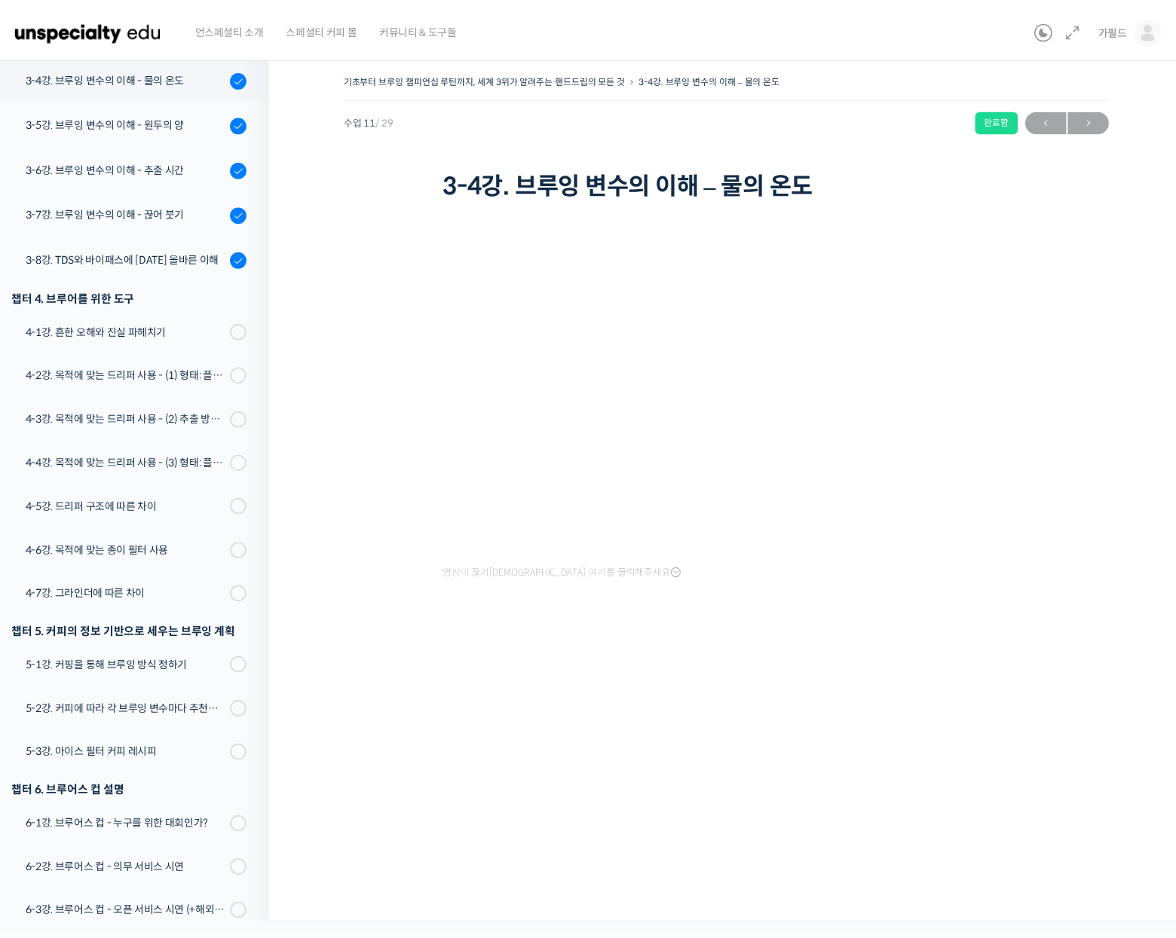
scroll to position [728, 0]
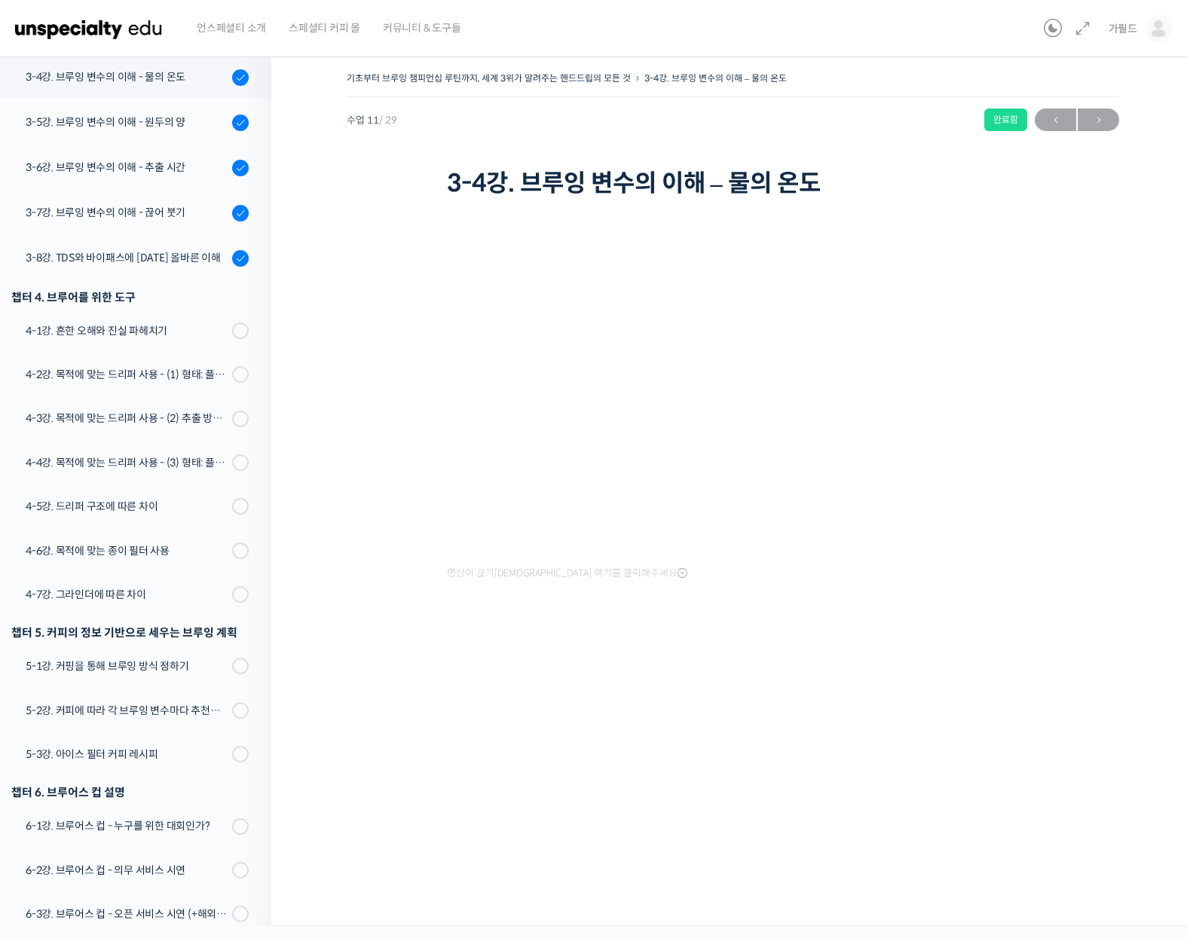
click at [678, 574] on icon at bounding box center [683, 574] width 10 height 12
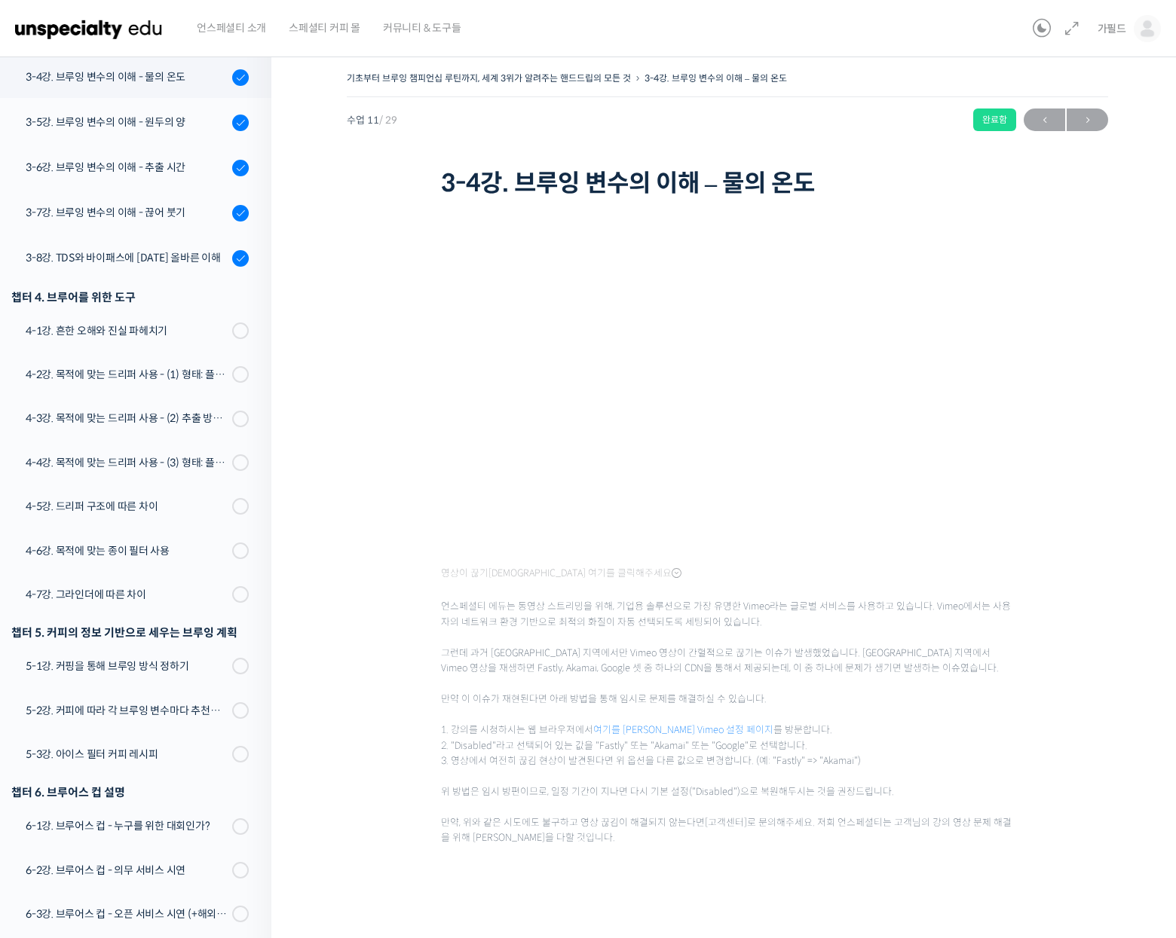
click at [612, 572] on div "영상이 끊기신다면 여기를 클릭해주세요 언스페셜티 에듀는 동영상 스트리밍을 위해, 기업용 솔루션으로 가장 유명한 Vimeo라는 글로벌 서비스를 …" at bounding box center [727, 539] width 573 height 615
click at [491, 650] on span "언스페셜티 에듀는 동영상 스트리밍을 위해, 기업용 솔루션으로 가장 유명한 Vimeo라는 글로벌 서비스를 사용하고 있습니다. Vimeo에서는 사…" at bounding box center [727, 715] width 573 height 262
click at [368, 451] on div "기초부터 브루잉 챔피언십 루틴까지, 세계 3위가 알려주는 핸드드립의 모든 것 3-4강. 브루잉 변수의 이해 – 물의 온도 완료함 수업 11 /…" at bounding box center [727, 492] width 761 height 849
click at [1097, 112] on span "→" at bounding box center [1087, 120] width 41 height 20
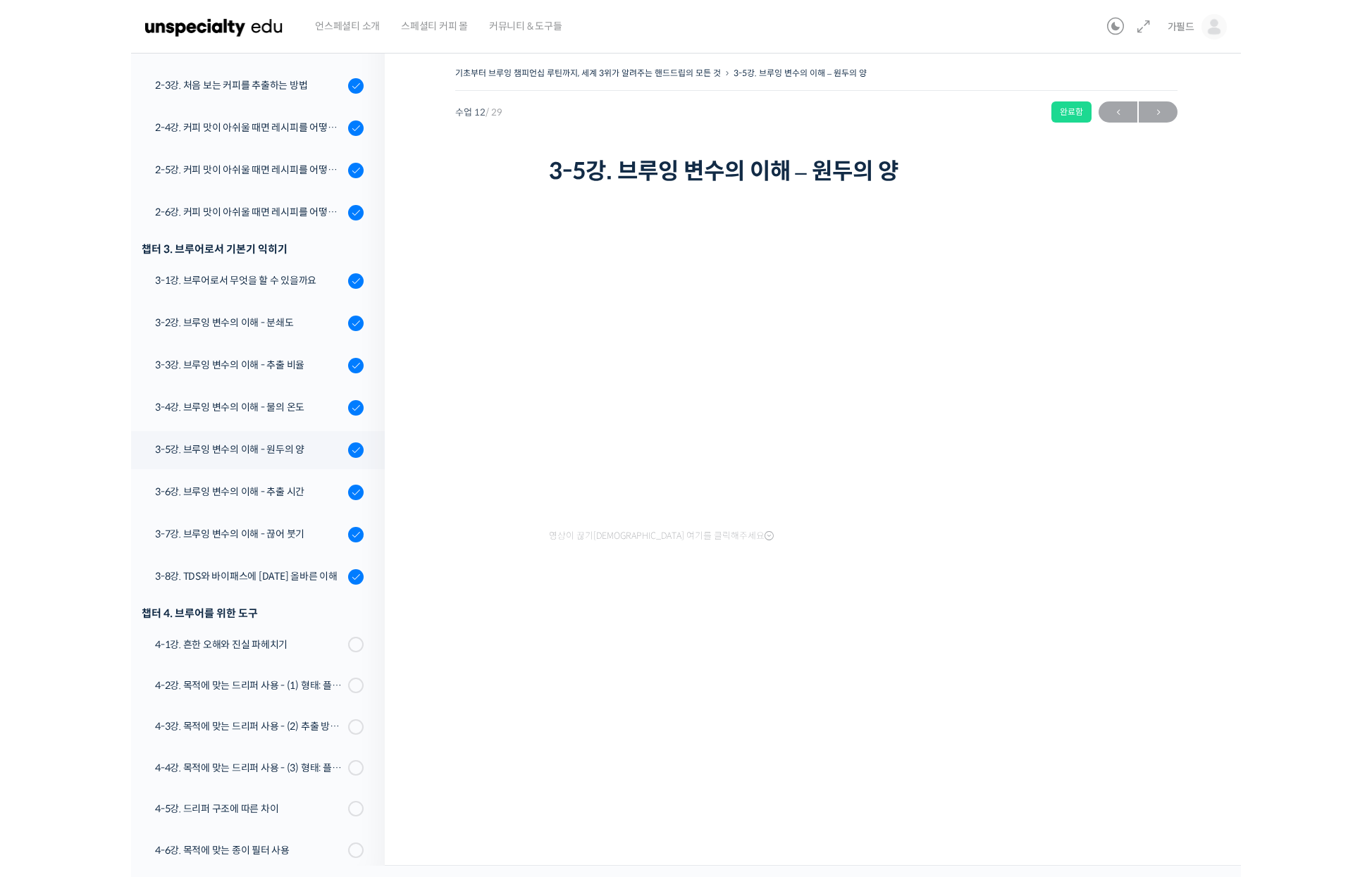
scroll to position [496, 0]
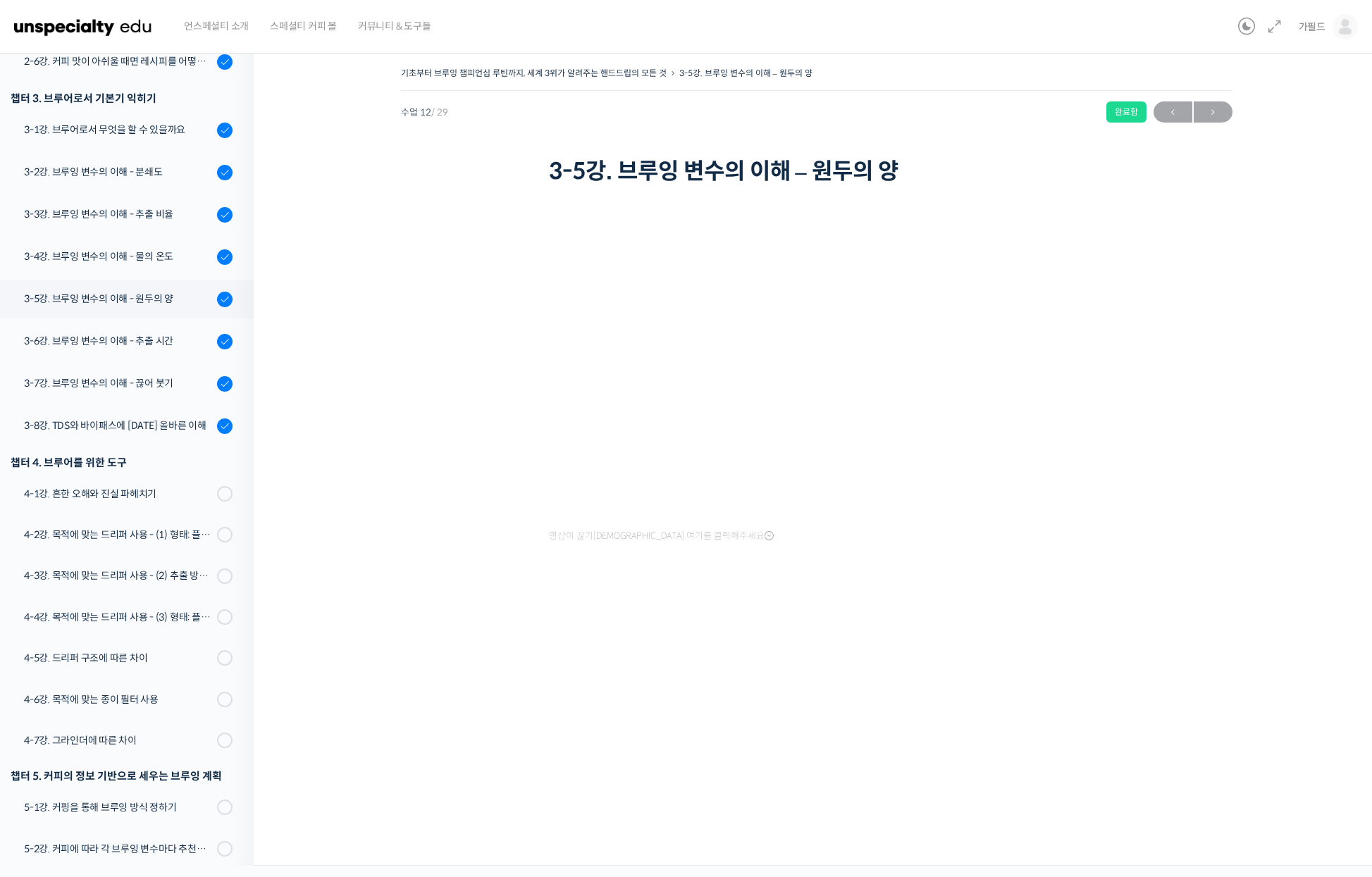
click at [780, 640] on div "기초부터 브루잉 챔피언십 루틴까지, 세계 3위가 알려주는 핸드드립의 모든 것 3-5강. 브루잉 변수의 이해 – 원두의 양 완료함 수업 12 /…" at bounding box center [816, 453] width 1125 height 824
click at [1108, 105] on span "→" at bounding box center [1212, 112] width 38 height 19
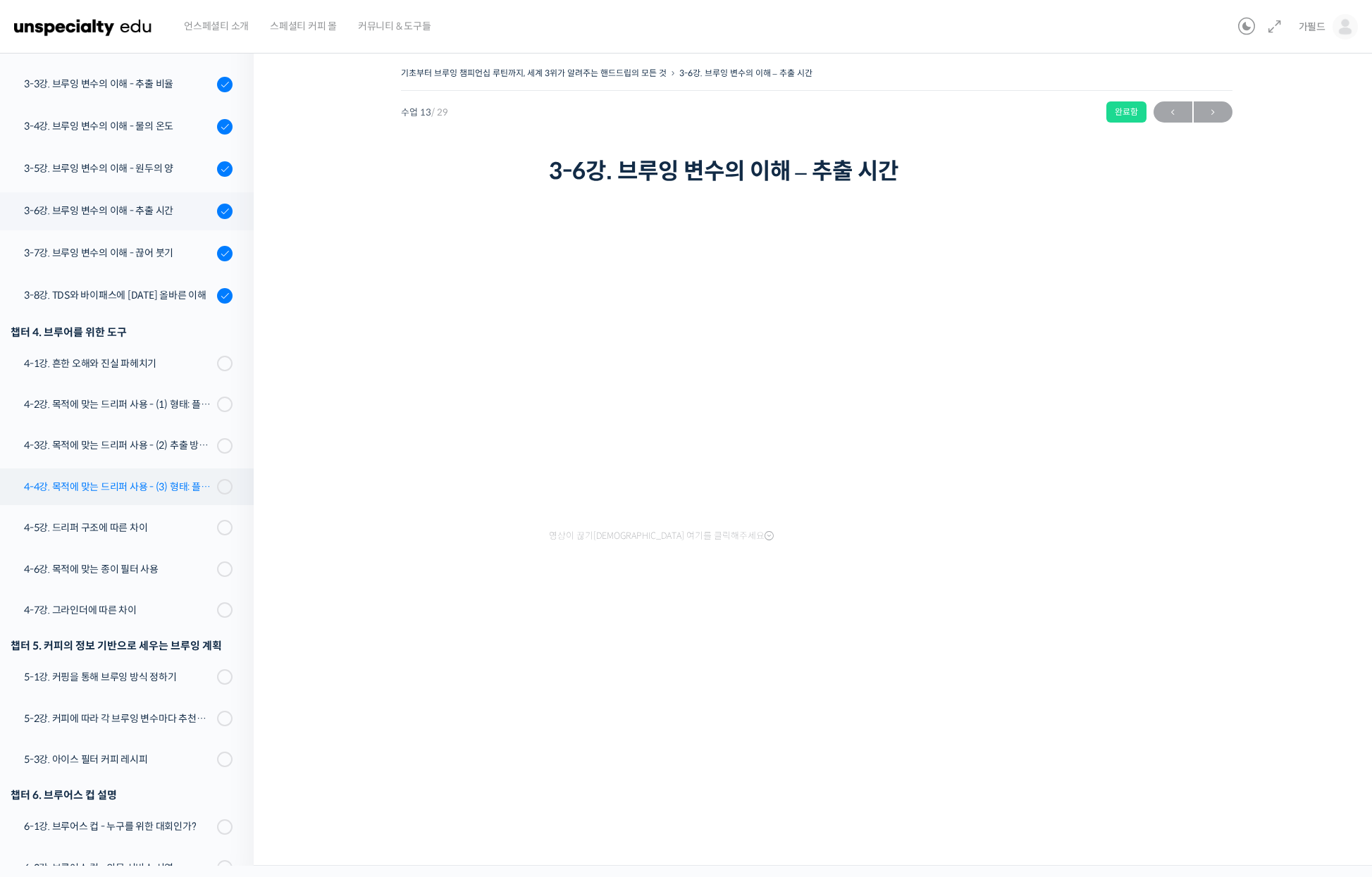
scroll to position [554, 0]
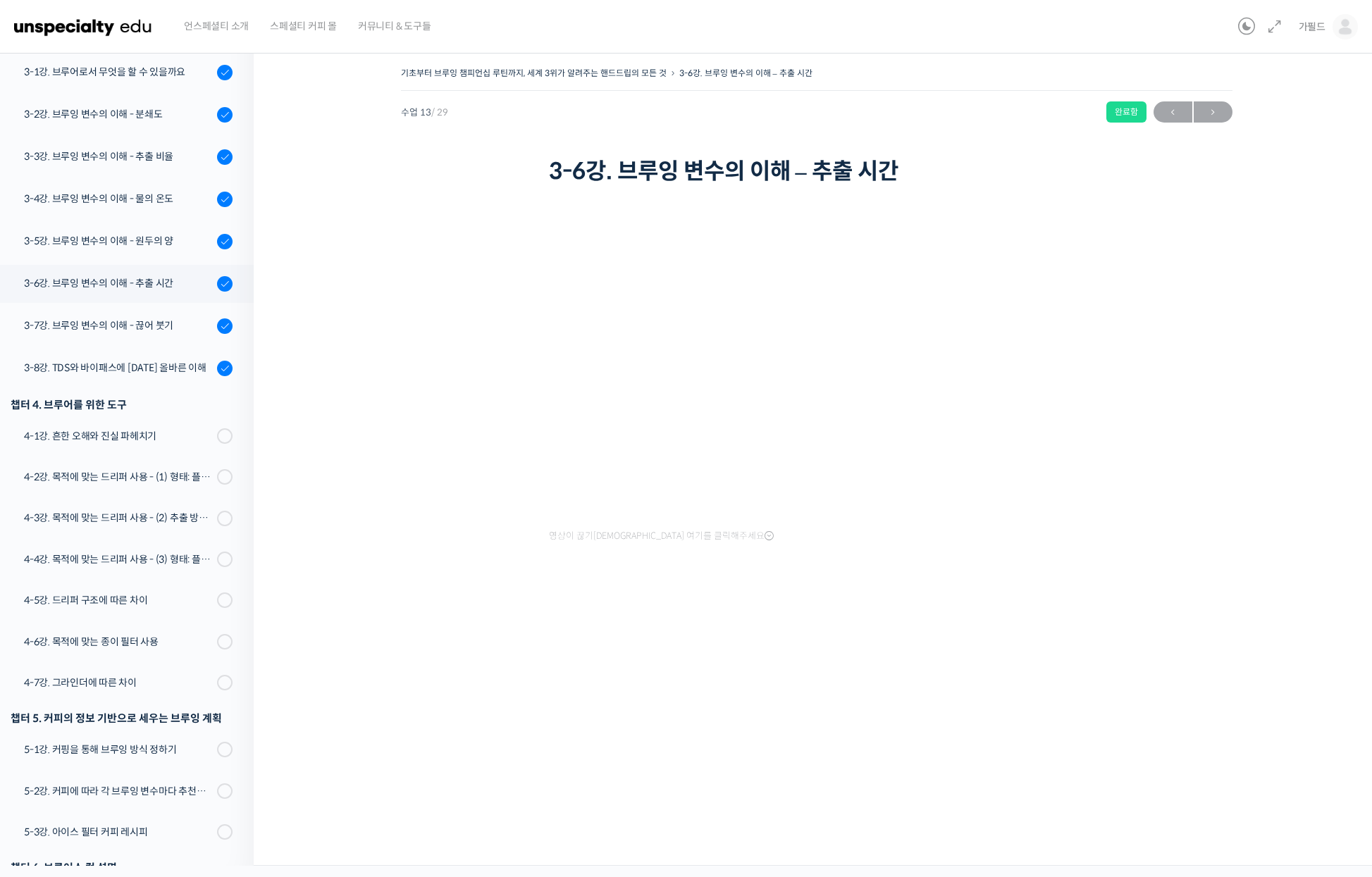
click at [985, 788] on div "기초부터 브루잉 챔피언십 루틴까지, 세계 3위가 알려주는 핸드드립의 모든 것 3-6강. 브루잉 변수의 이해 – 추출 시간 완료함 수업 13 /…" at bounding box center [816, 453] width 1125 height 824
click at [436, 672] on div "기초부터 브루잉 챔피언십 루틴까지, 세계 3위가 알려주는 핸드드립의 모든 것 3-6강. 브루잉 변수의 이해 – 추출 시간 완료함 수업 13 /…" at bounding box center [816, 453] width 1125 height 824
